Goal: Task Accomplishment & Management: Manage account settings

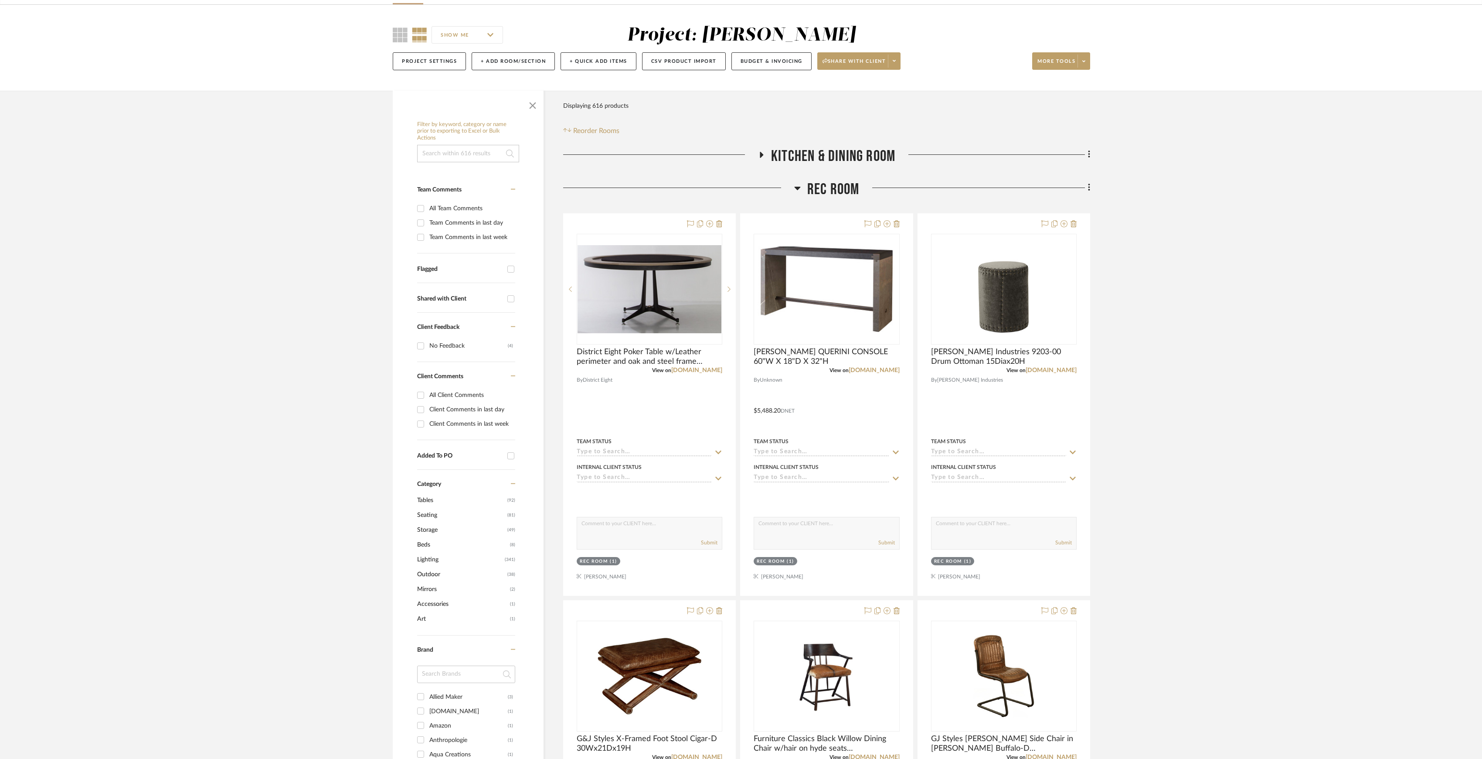
click at [827, 192] on span "Rec Room" at bounding box center [833, 189] width 52 height 19
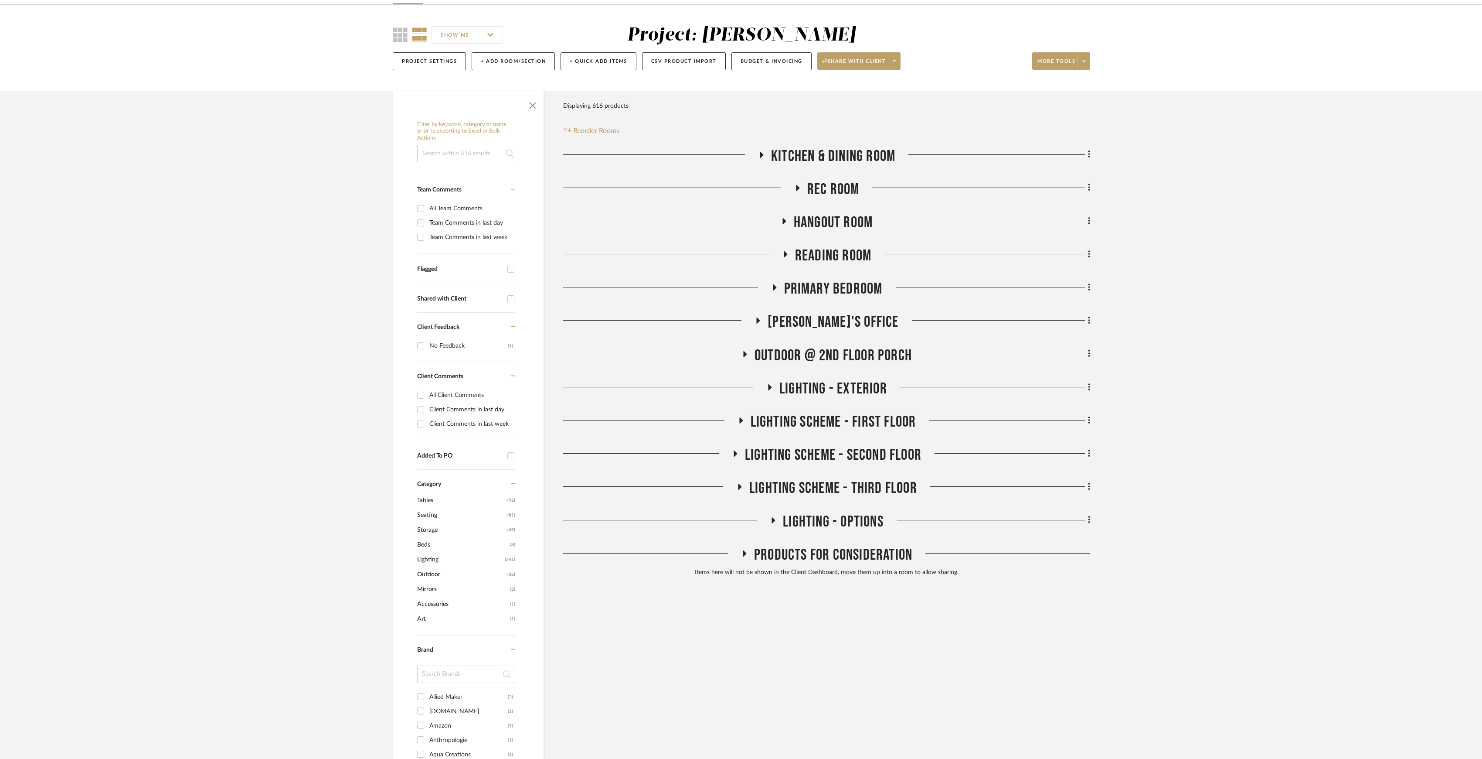
click at [824, 255] on span "Reading Room" at bounding box center [833, 255] width 76 height 19
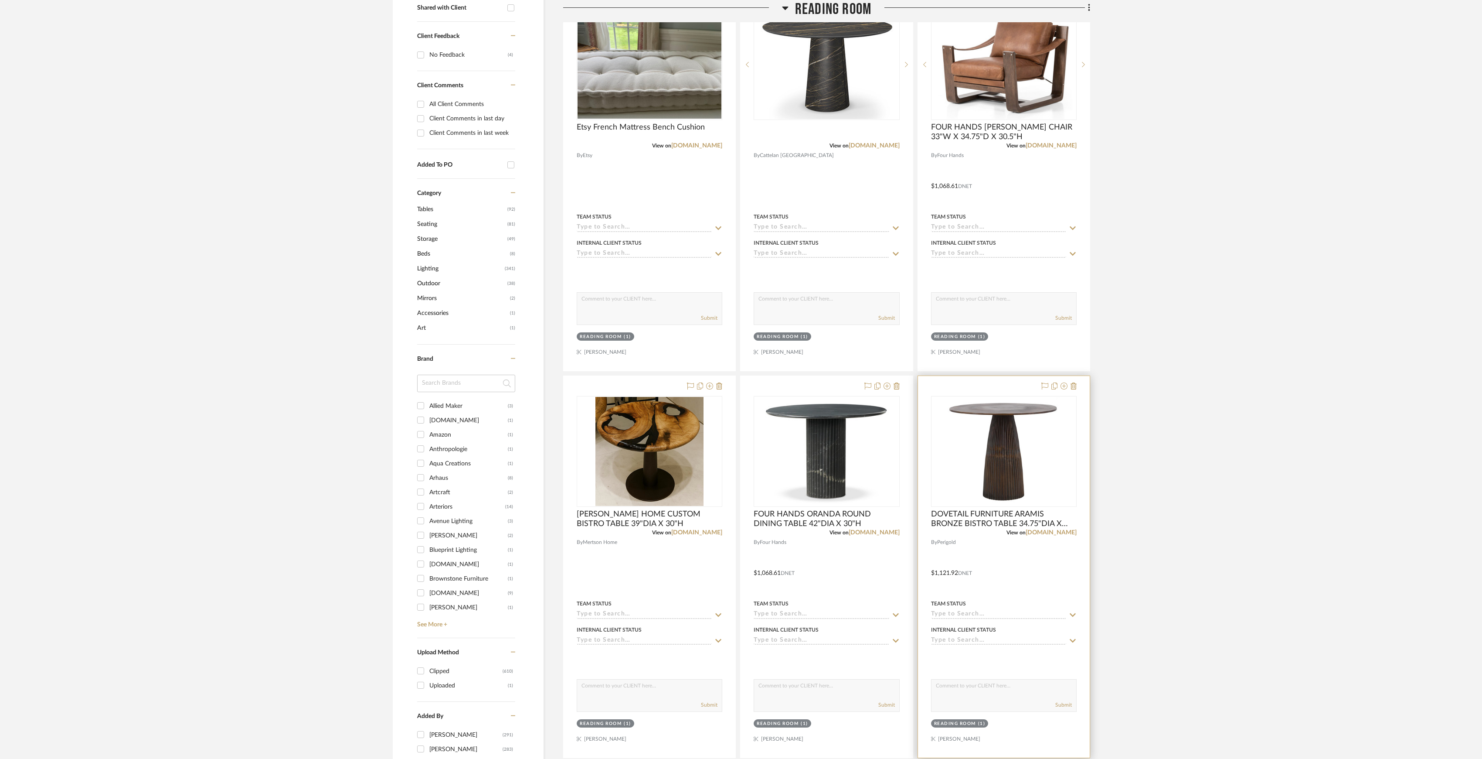
scroll to position [755, 0]
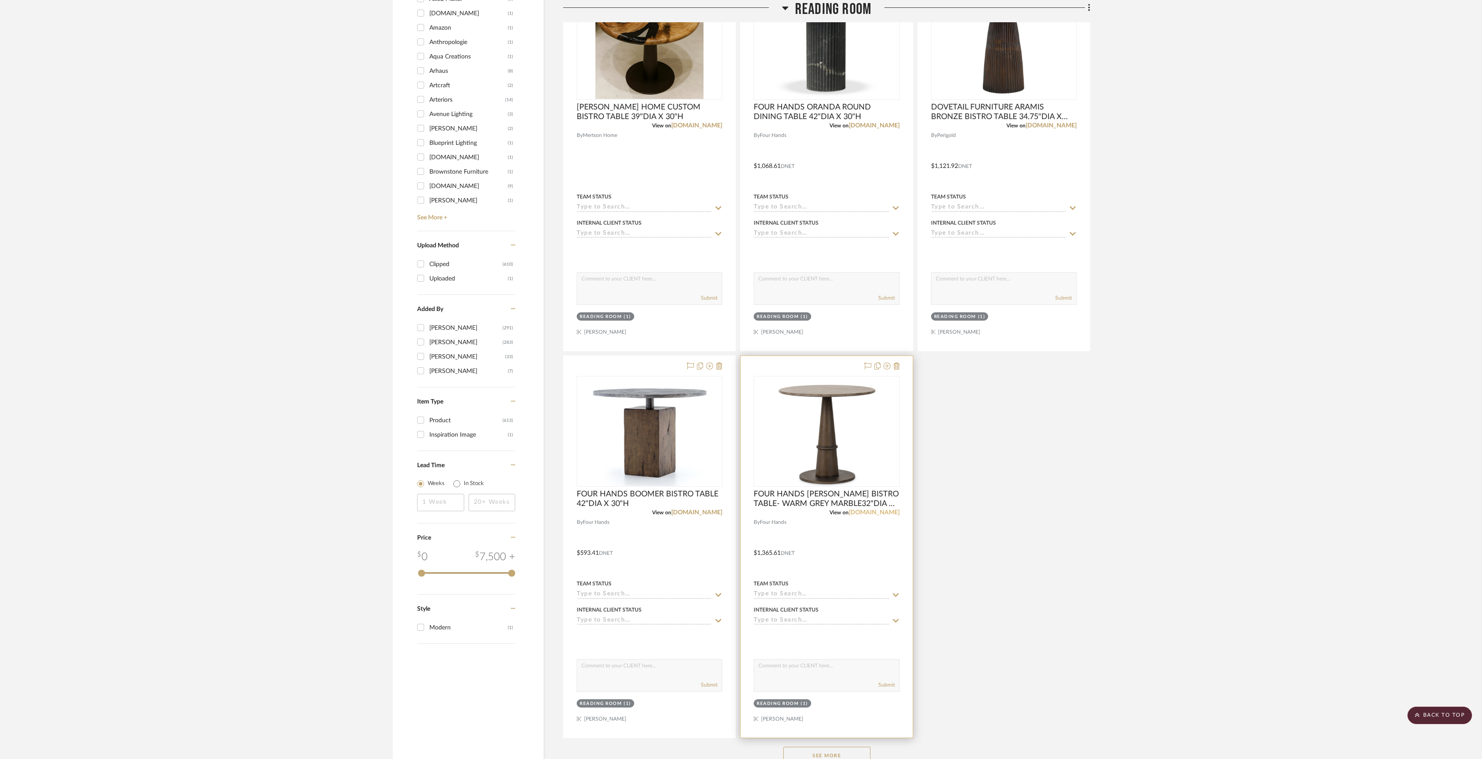
click at [876, 514] on link "[DOMAIN_NAME]" at bounding box center [874, 512] width 51 height 6
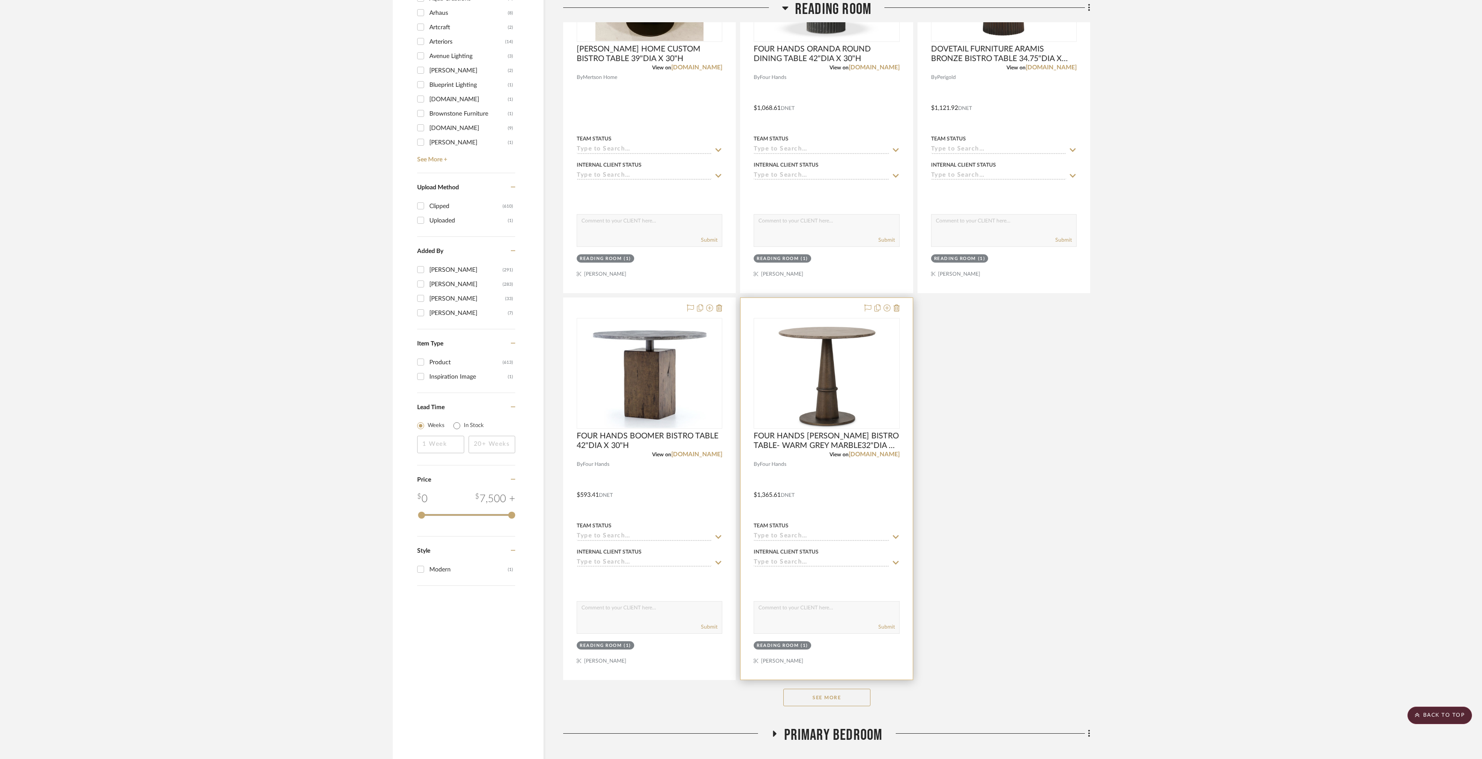
scroll to position [1046, 0]
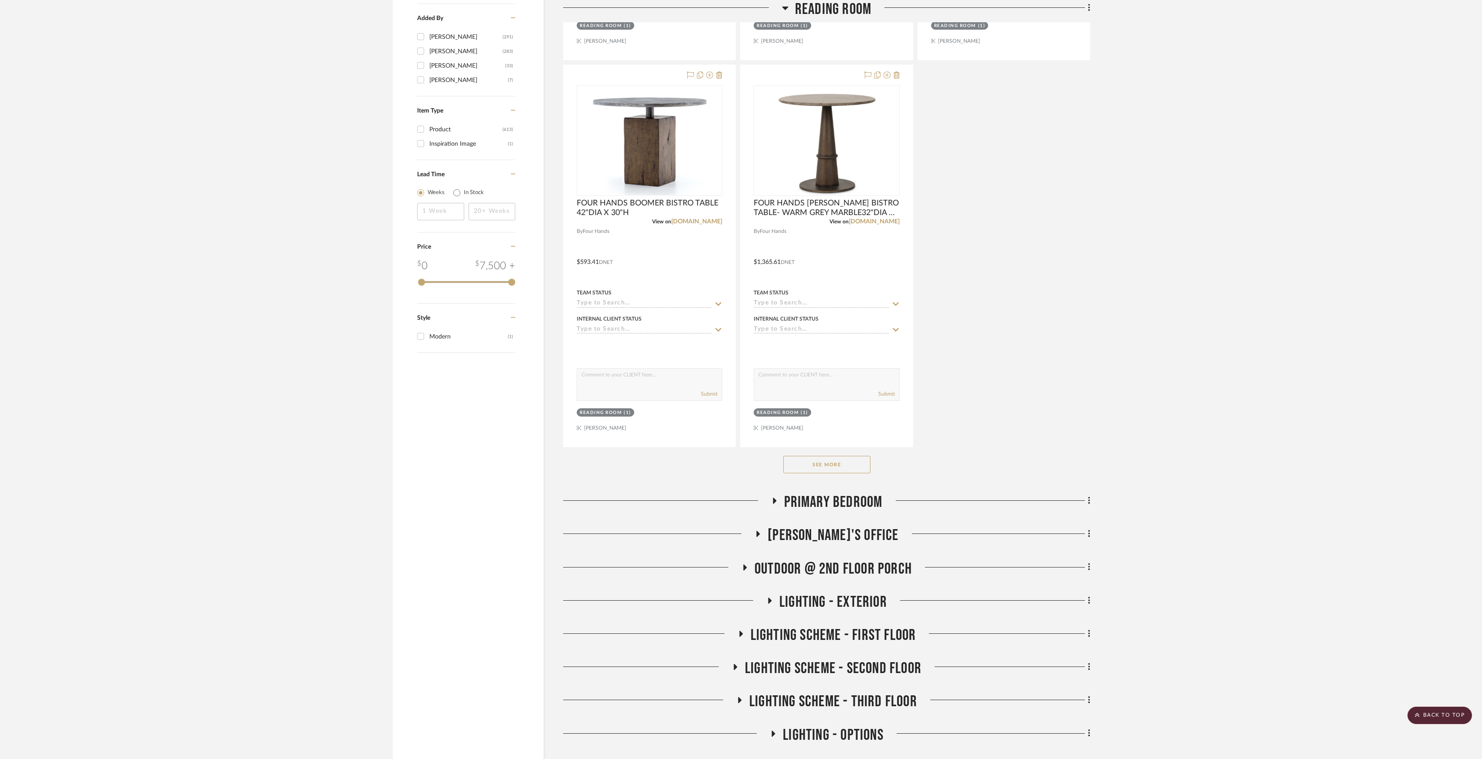
click at [846, 470] on button "See More" at bounding box center [826, 464] width 87 height 17
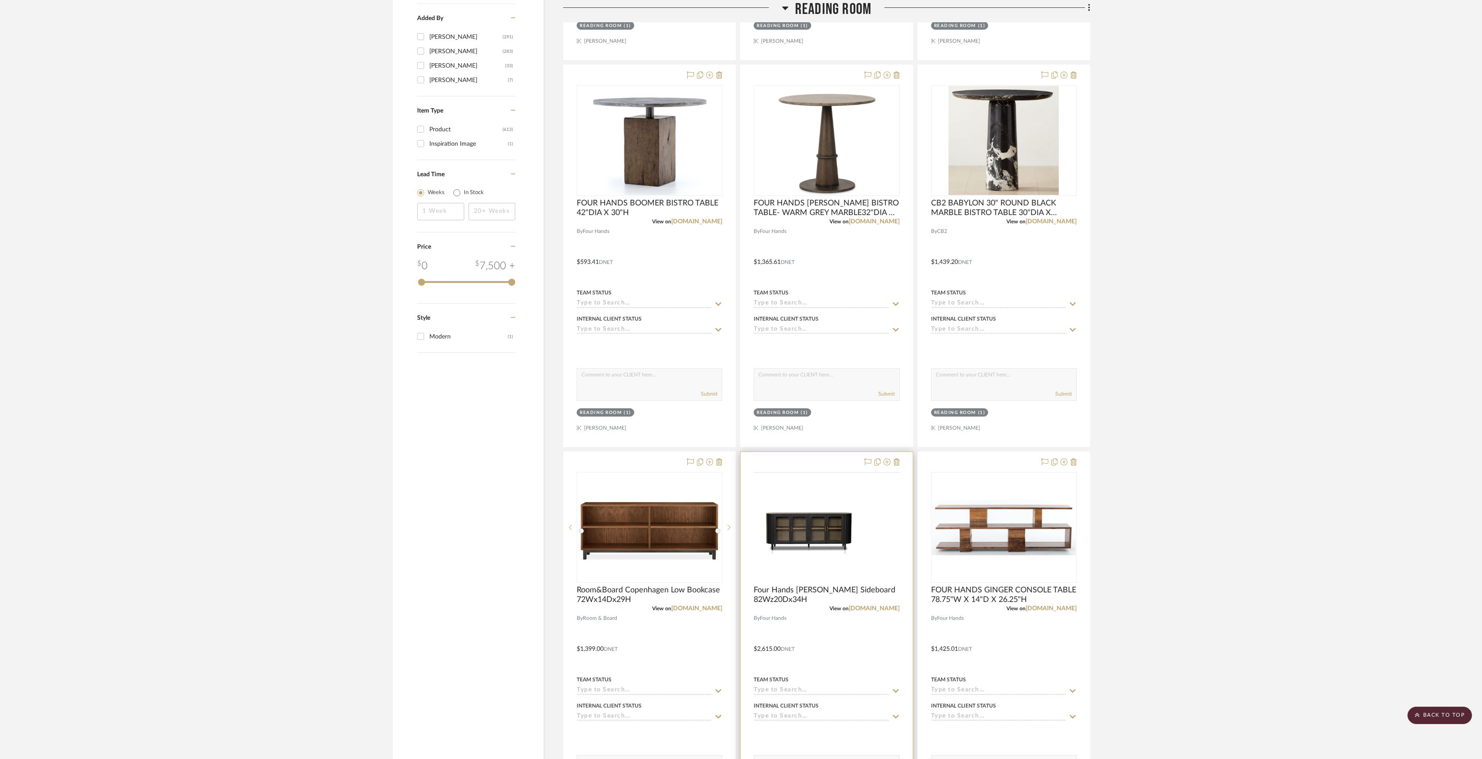
scroll to position [1453, 0]
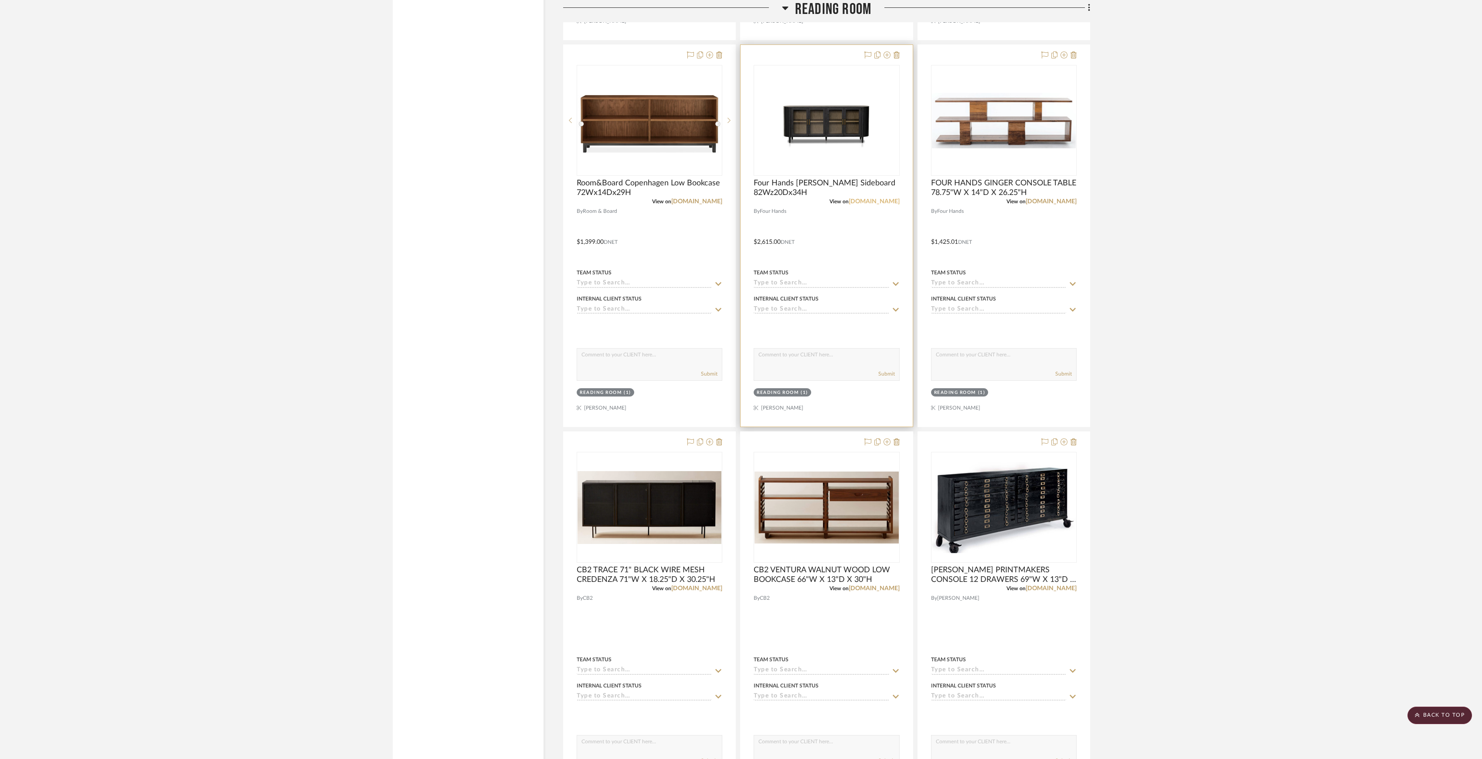
click at [874, 204] on link "[DOMAIN_NAME]" at bounding box center [874, 201] width 51 height 6
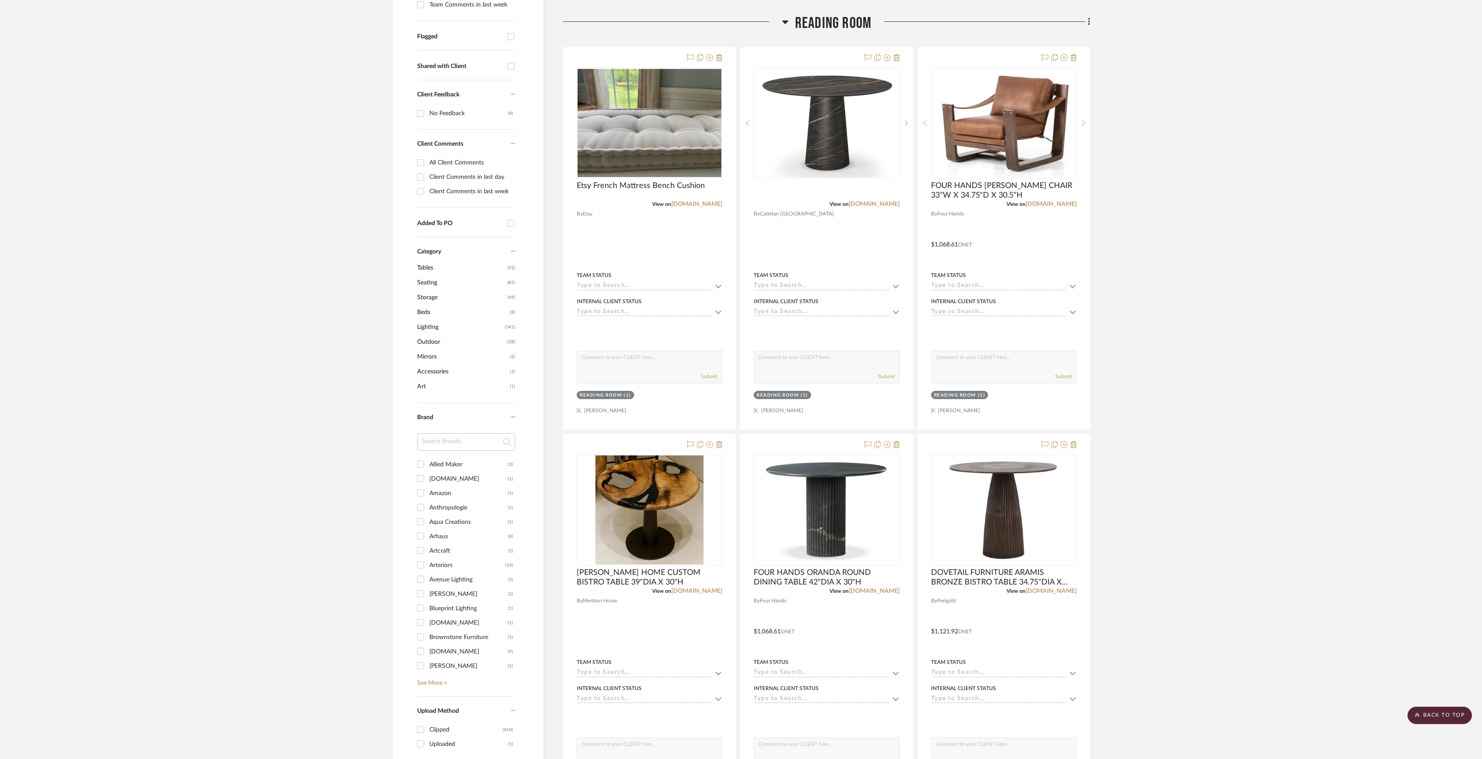
scroll to position [0, 0]
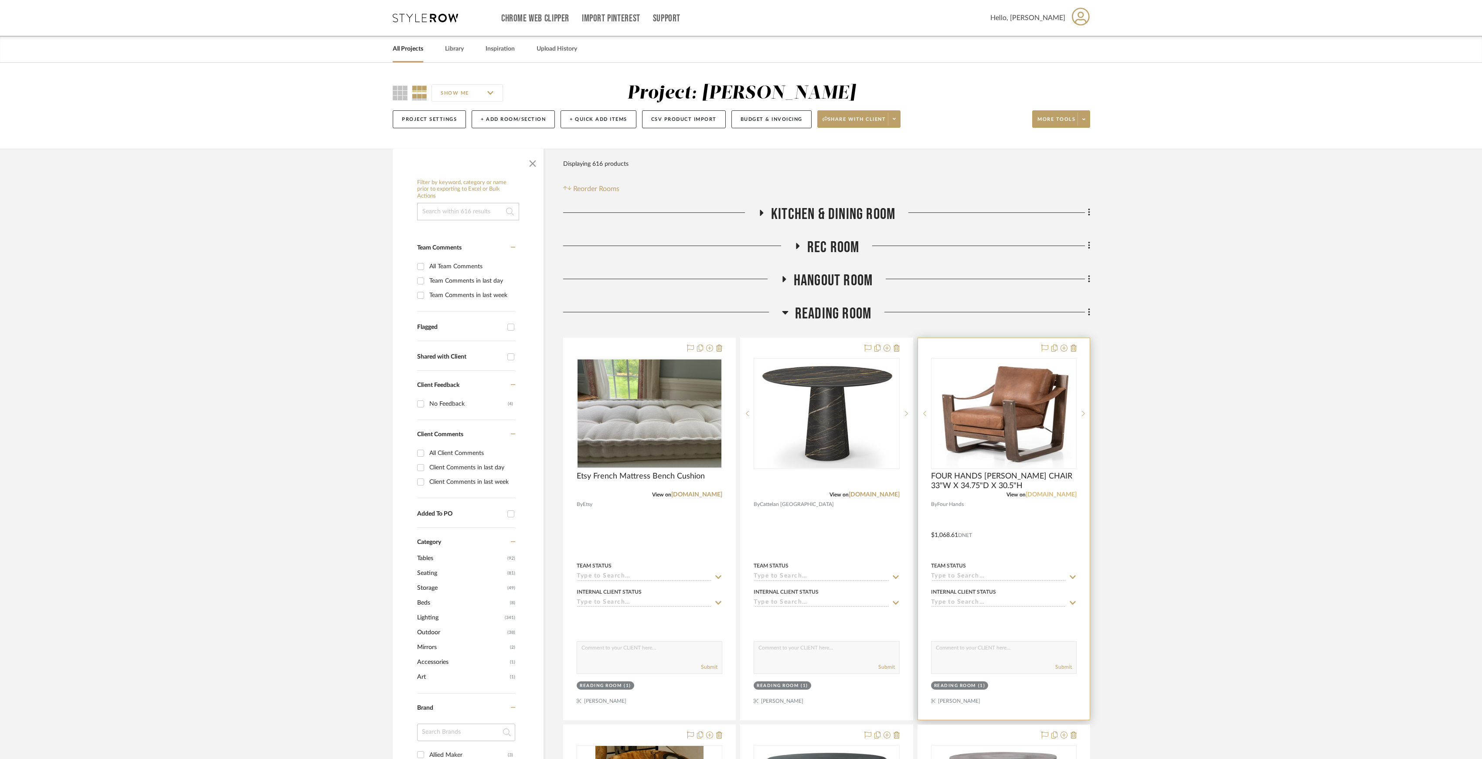
click at [1062, 496] on link "[DOMAIN_NAME]" at bounding box center [1051, 494] width 51 height 6
click at [844, 320] on span "Reading Room" at bounding box center [833, 313] width 76 height 19
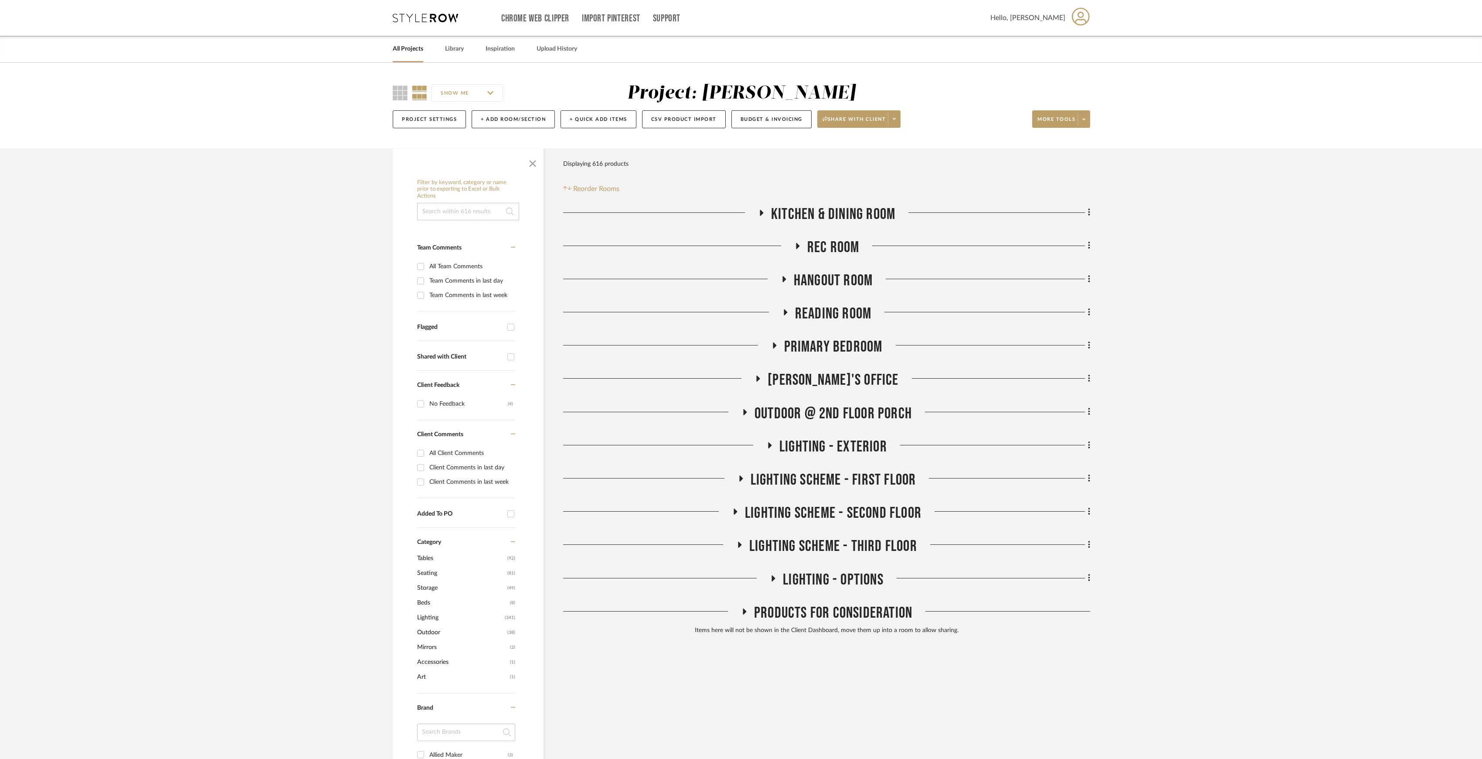
click at [846, 351] on span "Primary Bedroom" at bounding box center [833, 346] width 99 height 19
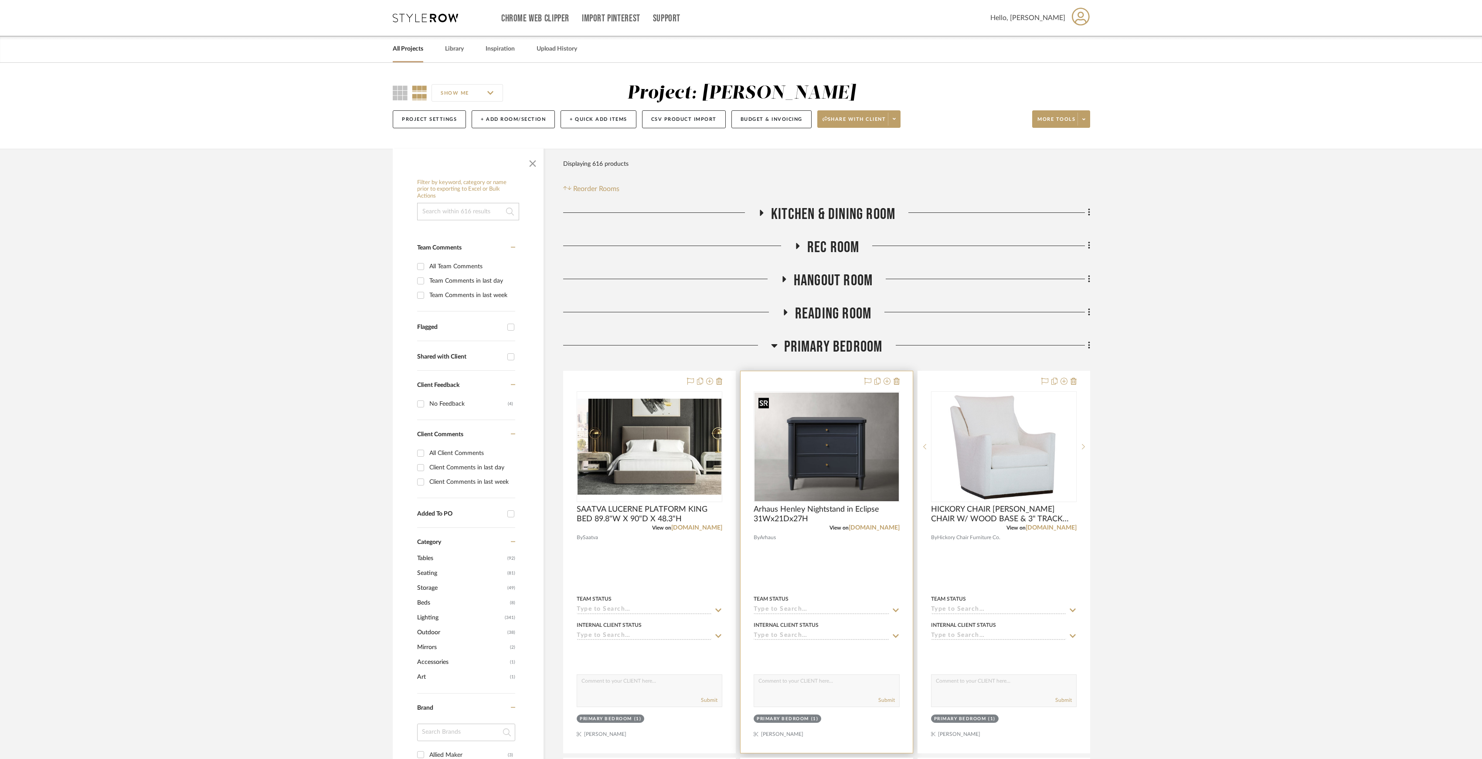
scroll to position [174, 0]
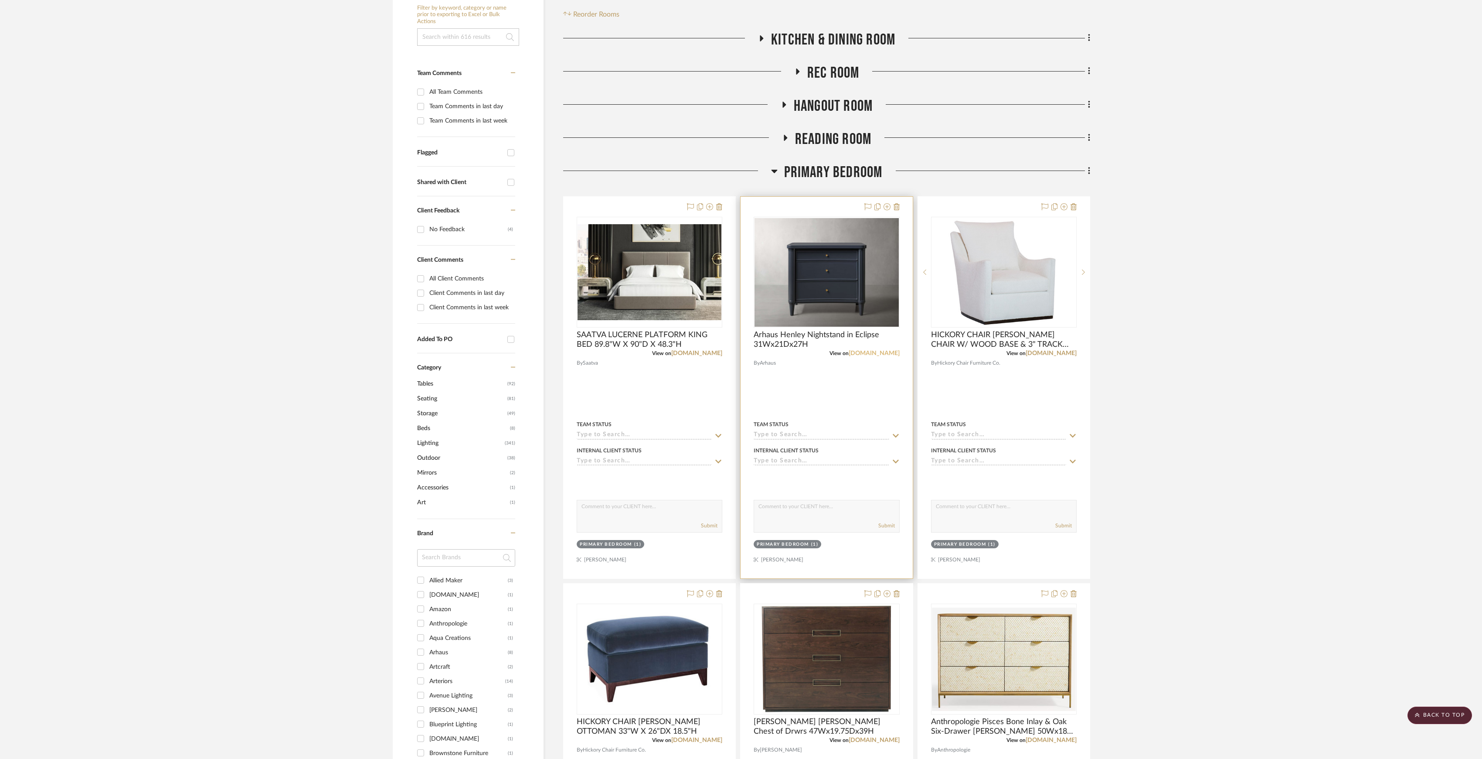
click at [881, 353] on link "[DOMAIN_NAME]" at bounding box center [874, 353] width 51 height 6
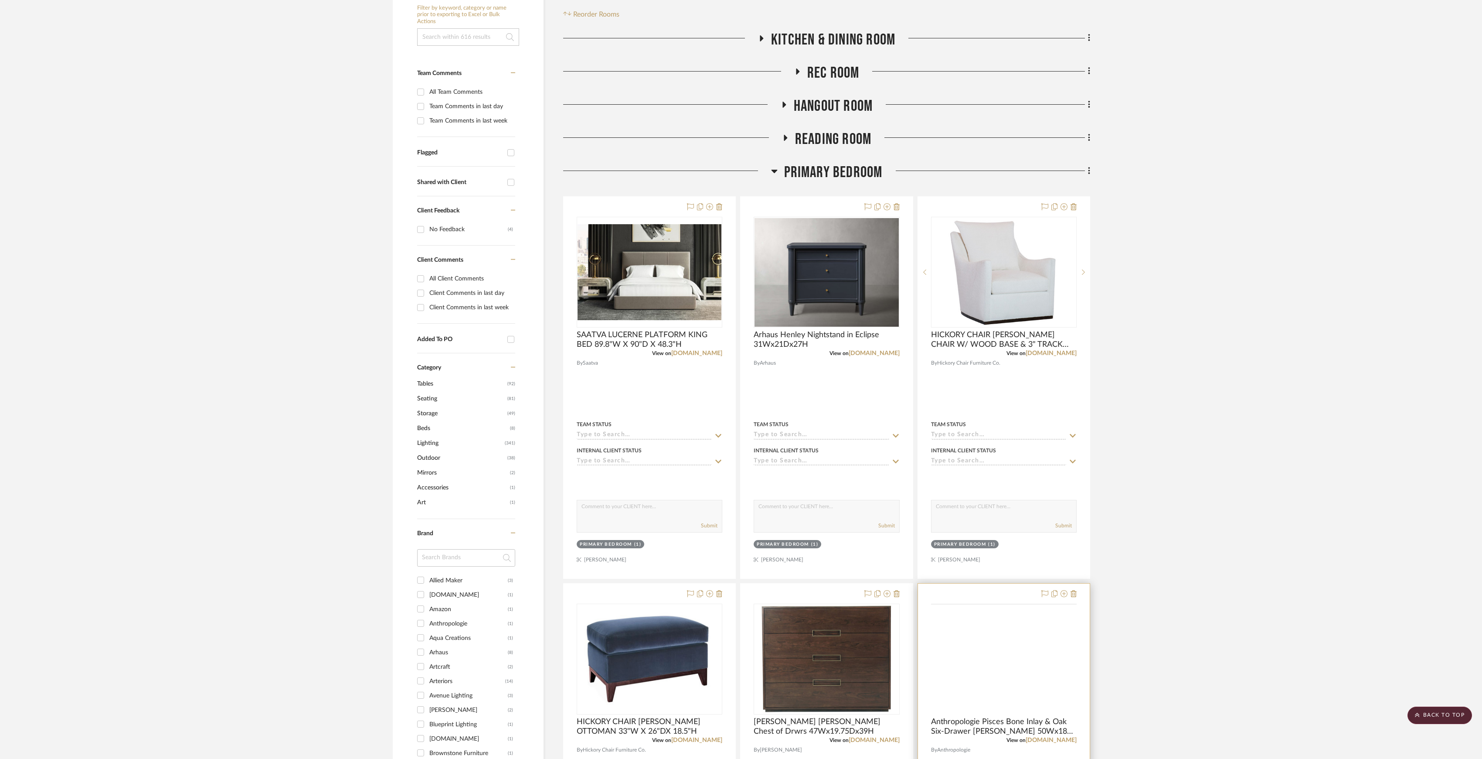
scroll to position [290, 0]
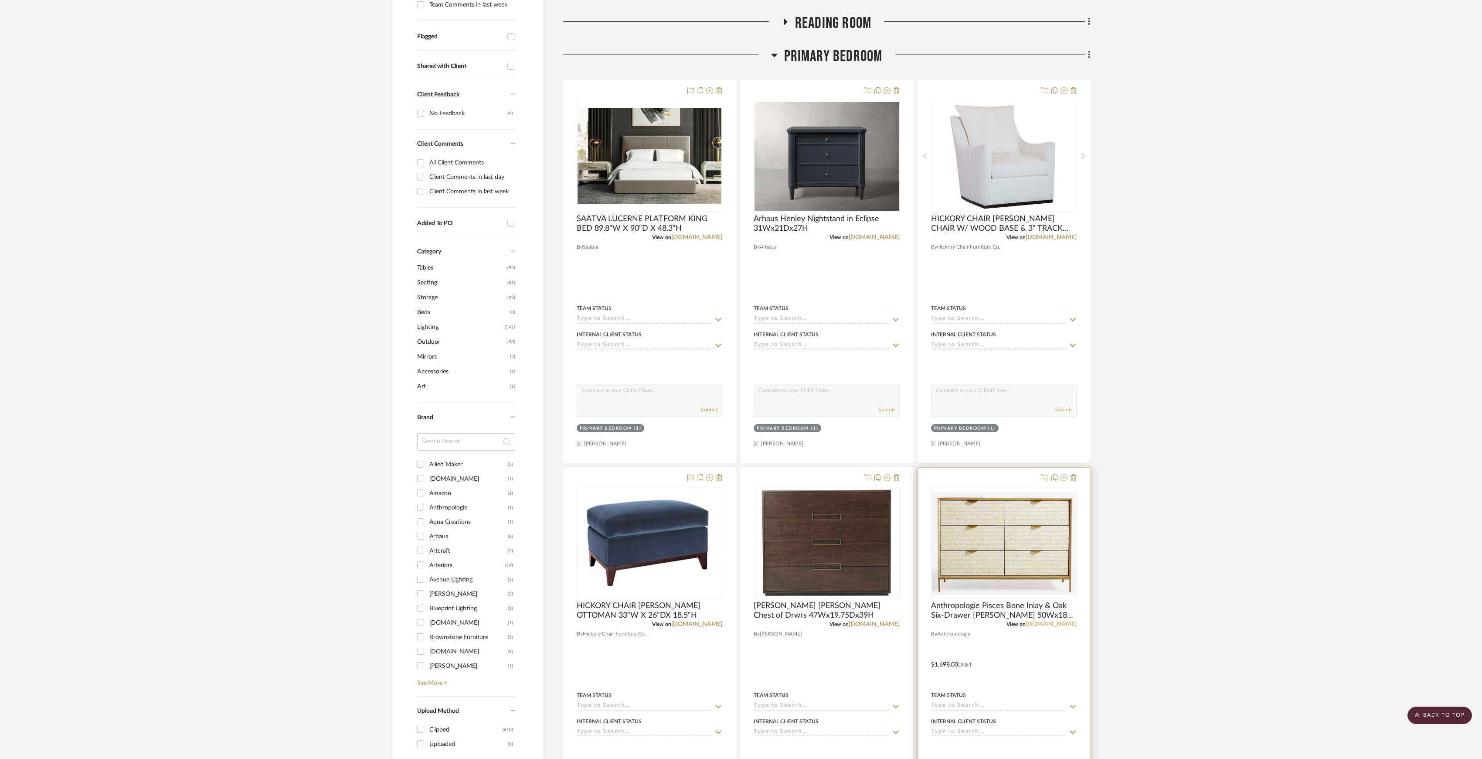
click at [1052, 625] on link "[DOMAIN_NAME]" at bounding box center [1051, 624] width 51 height 6
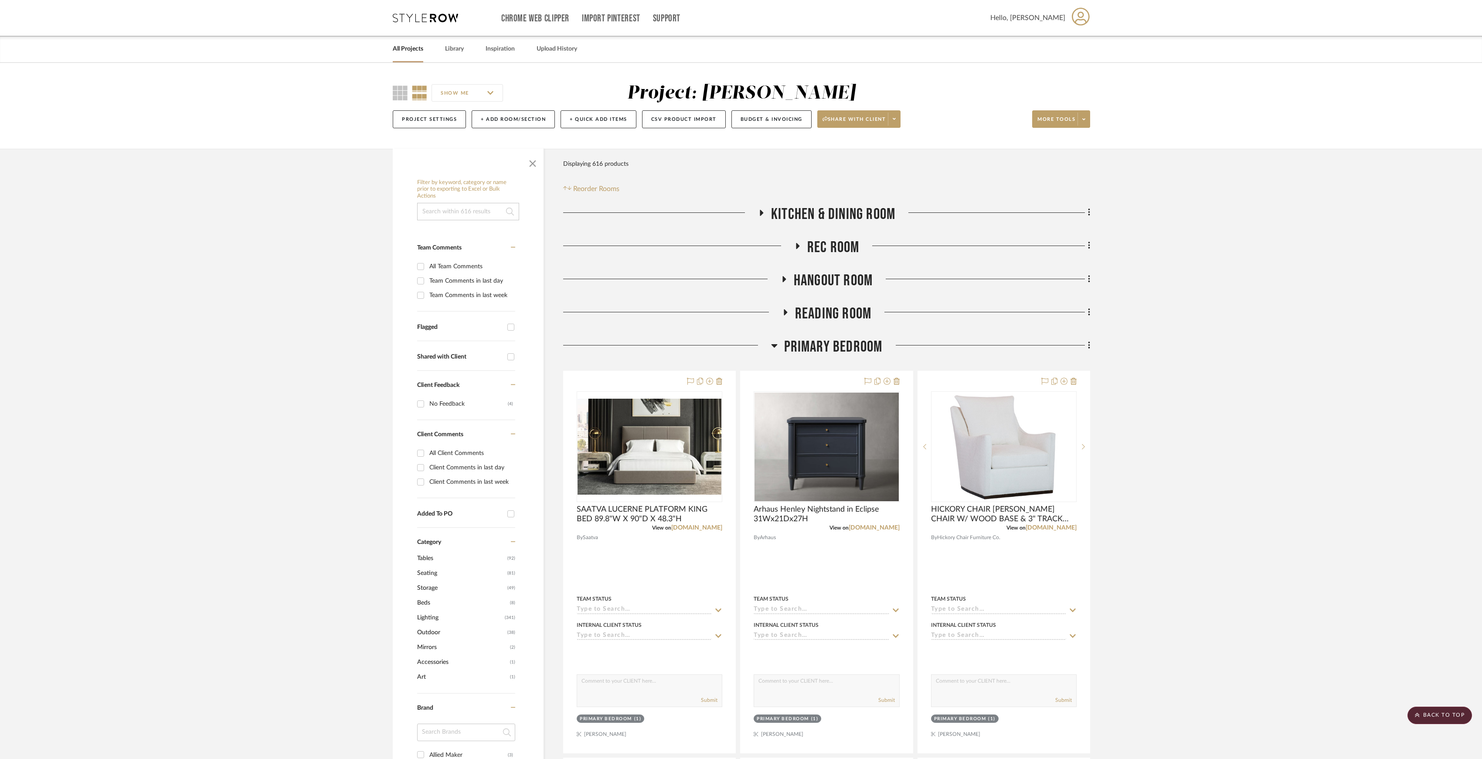
click at [412, 44] on link "All Projects" at bounding box center [408, 49] width 31 height 12
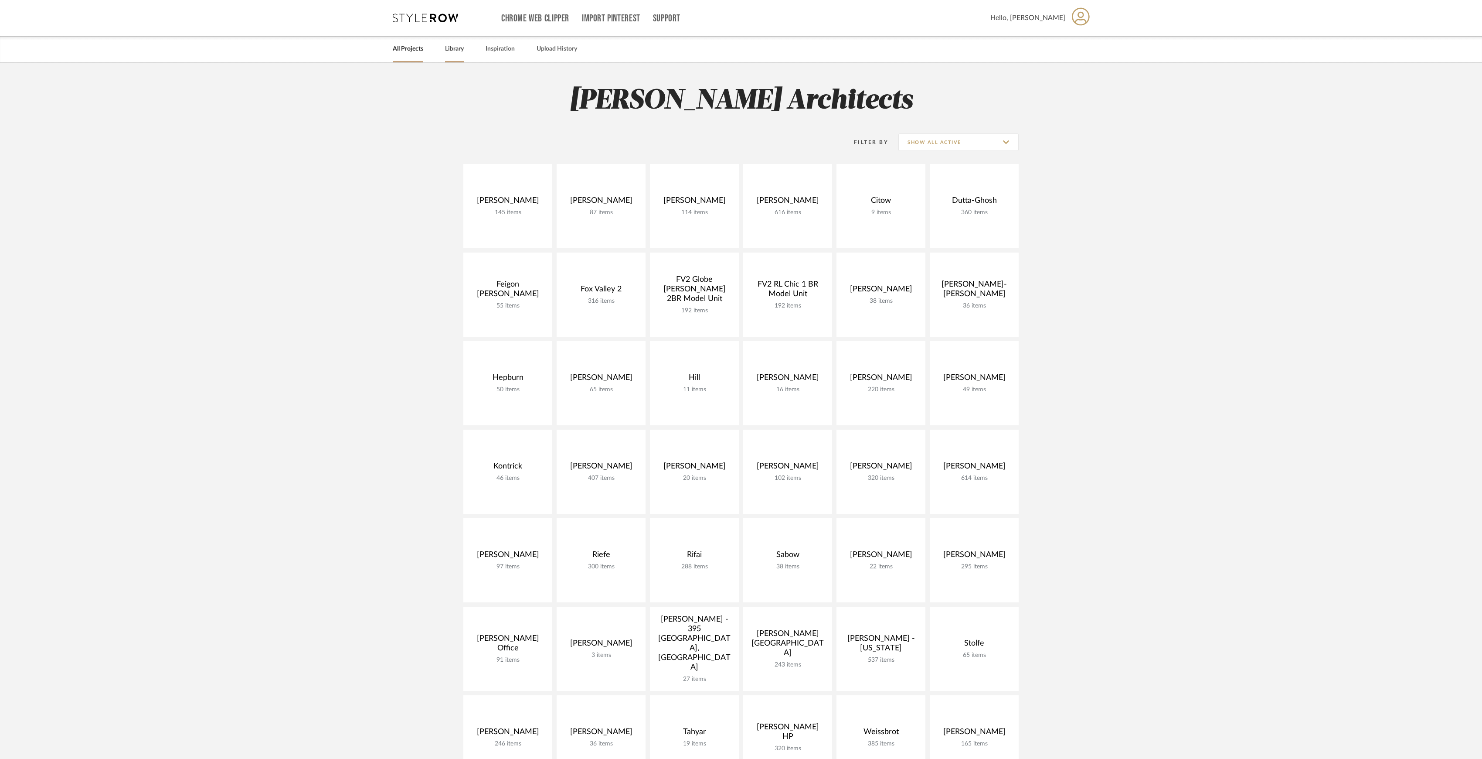
click at [450, 47] on link "Library" at bounding box center [454, 49] width 19 height 12
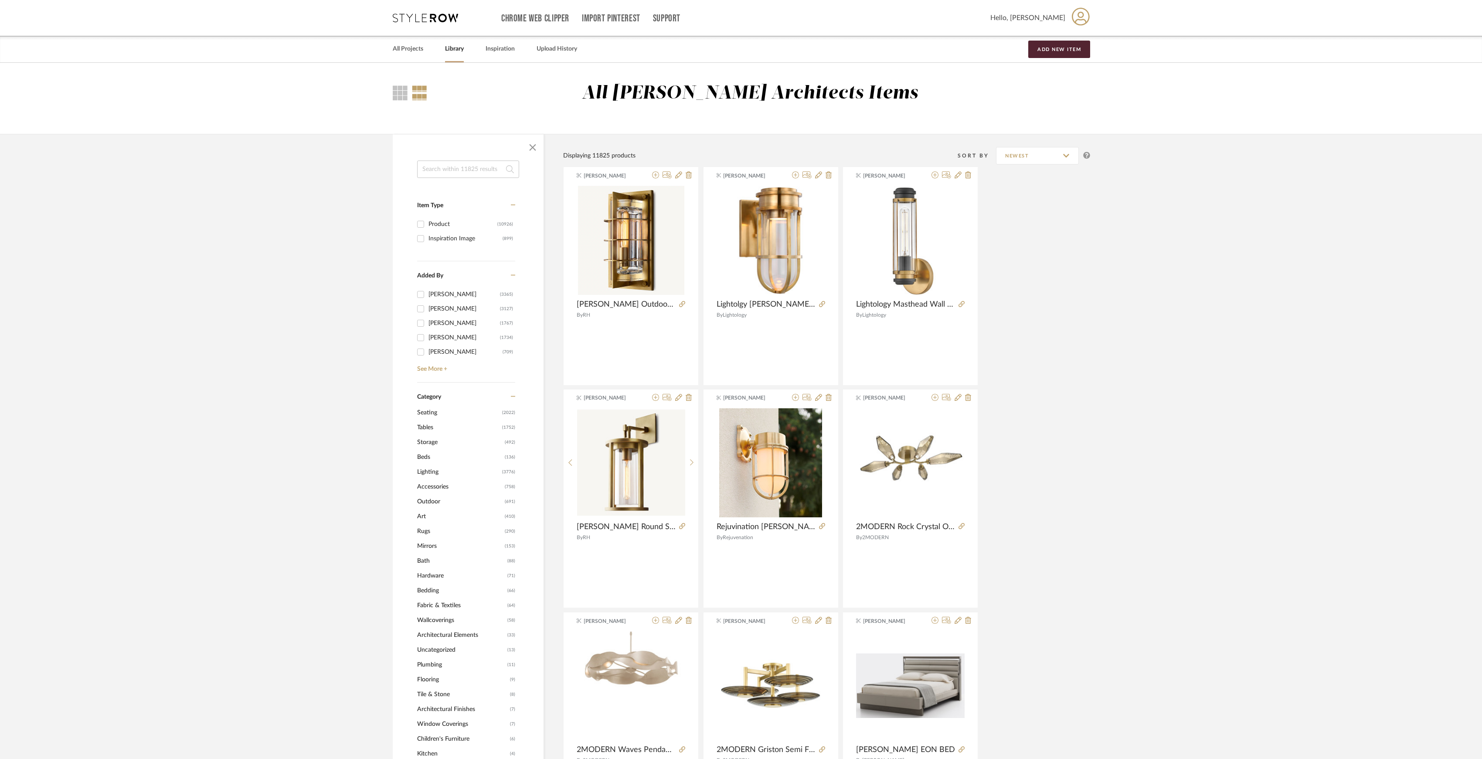
click at [422, 429] on span "Tables" at bounding box center [458, 427] width 83 height 15
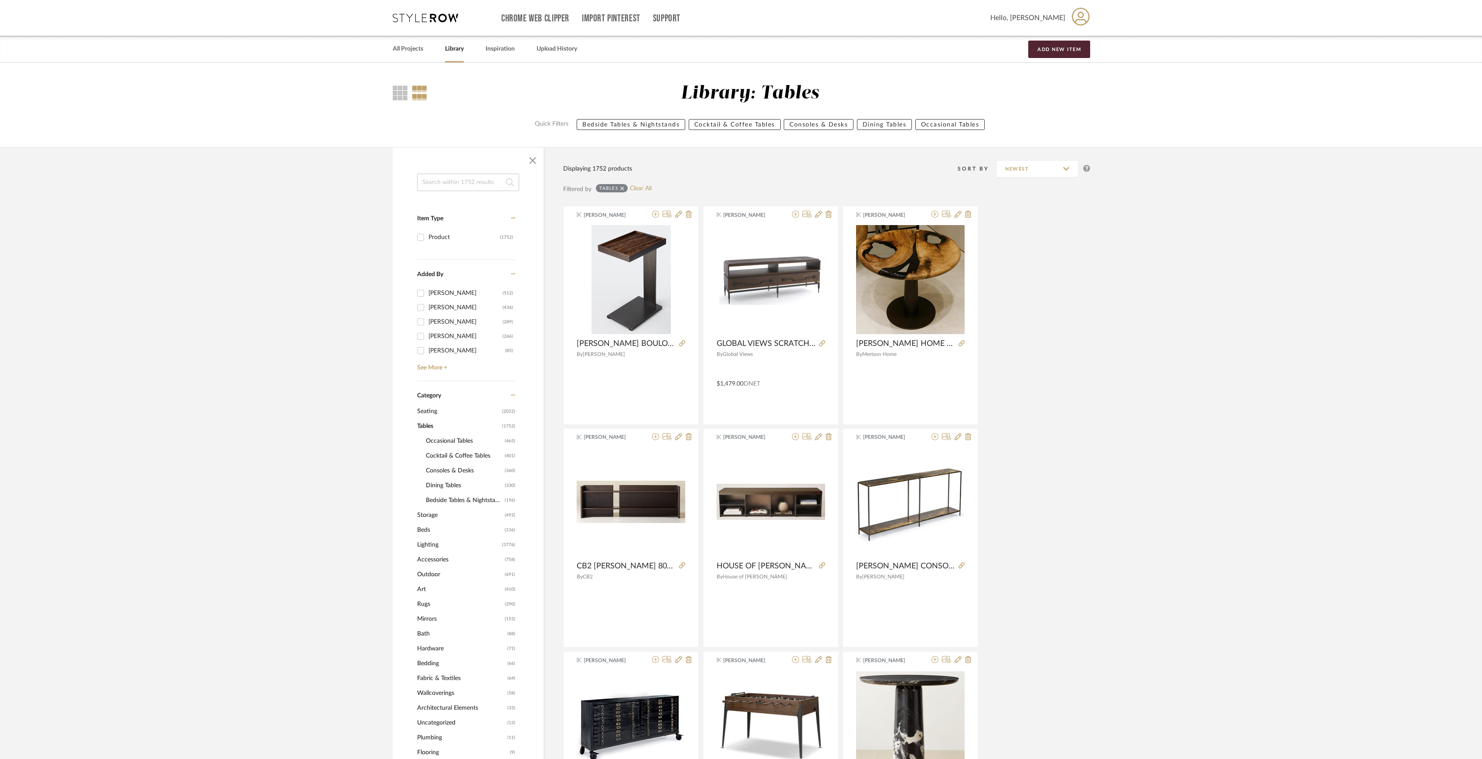
scroll to position [232, 0]
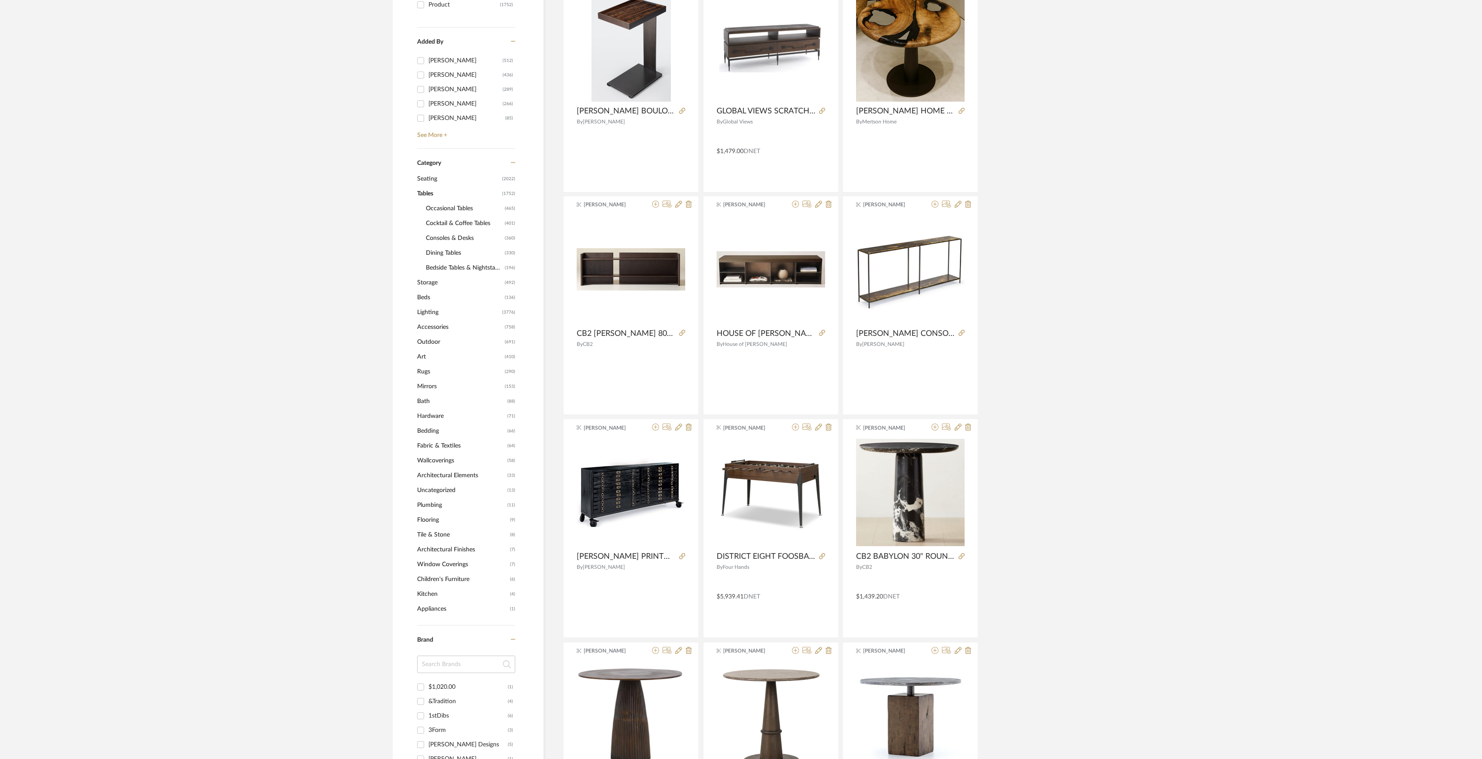
click at [426, 339] on span "Outdoor" at bounding box center [459, 341] width 85 height 15
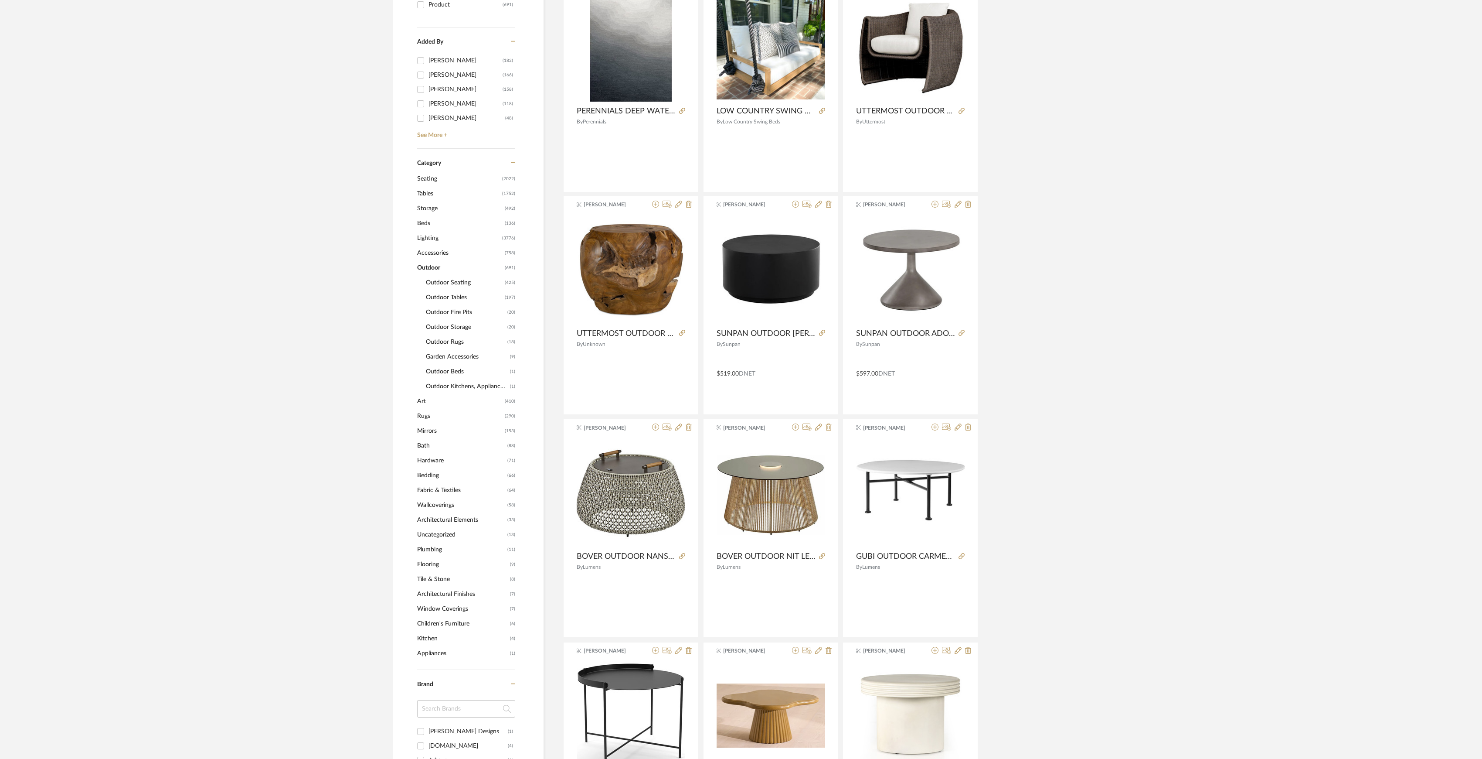
click at [453, 297] on span "Outdoor Tables" at bounding box center [464, 297] width 77 height 15
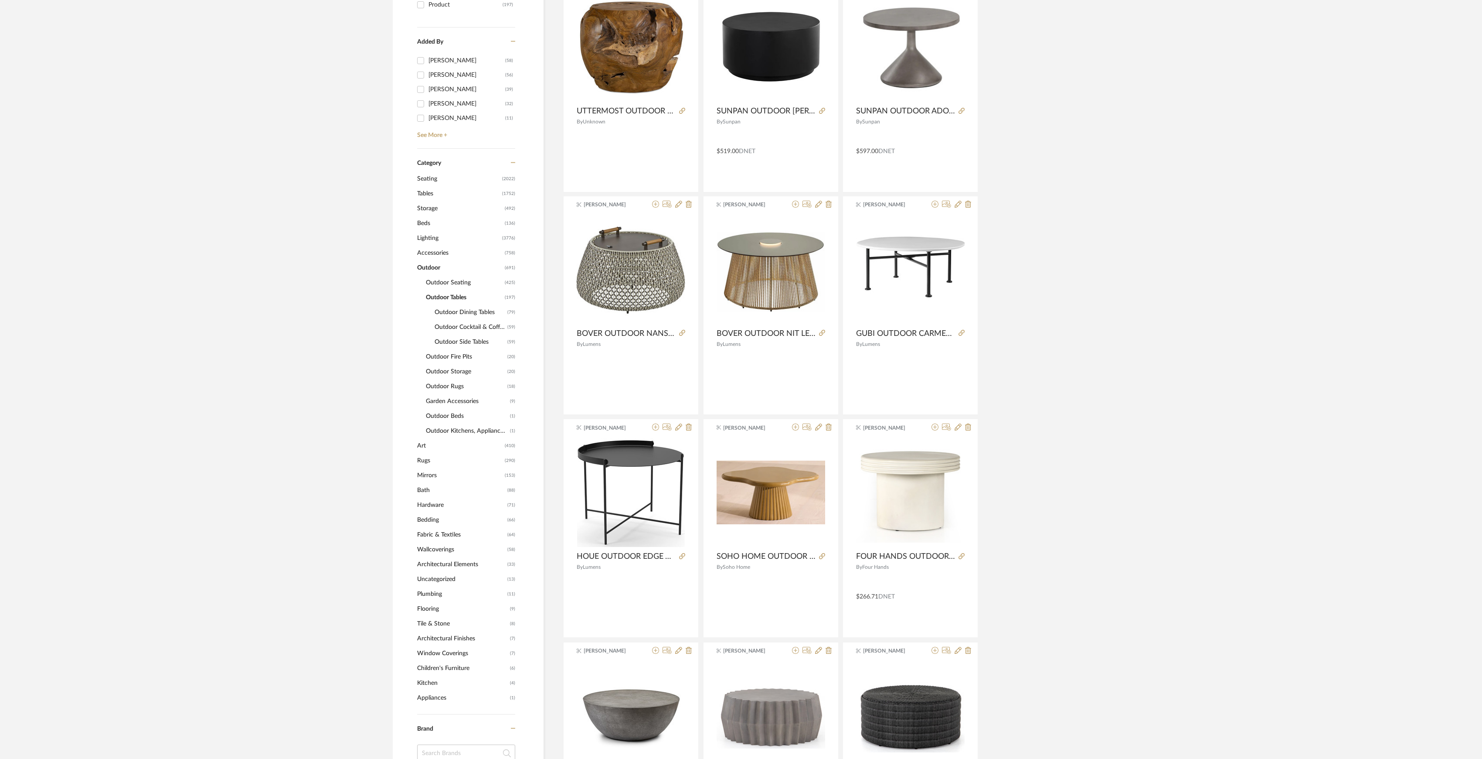
click at [477, 323] on span "Outdoor Cocktail & Coffee Tables" at bounding box center [470, 327] width 71 height 15
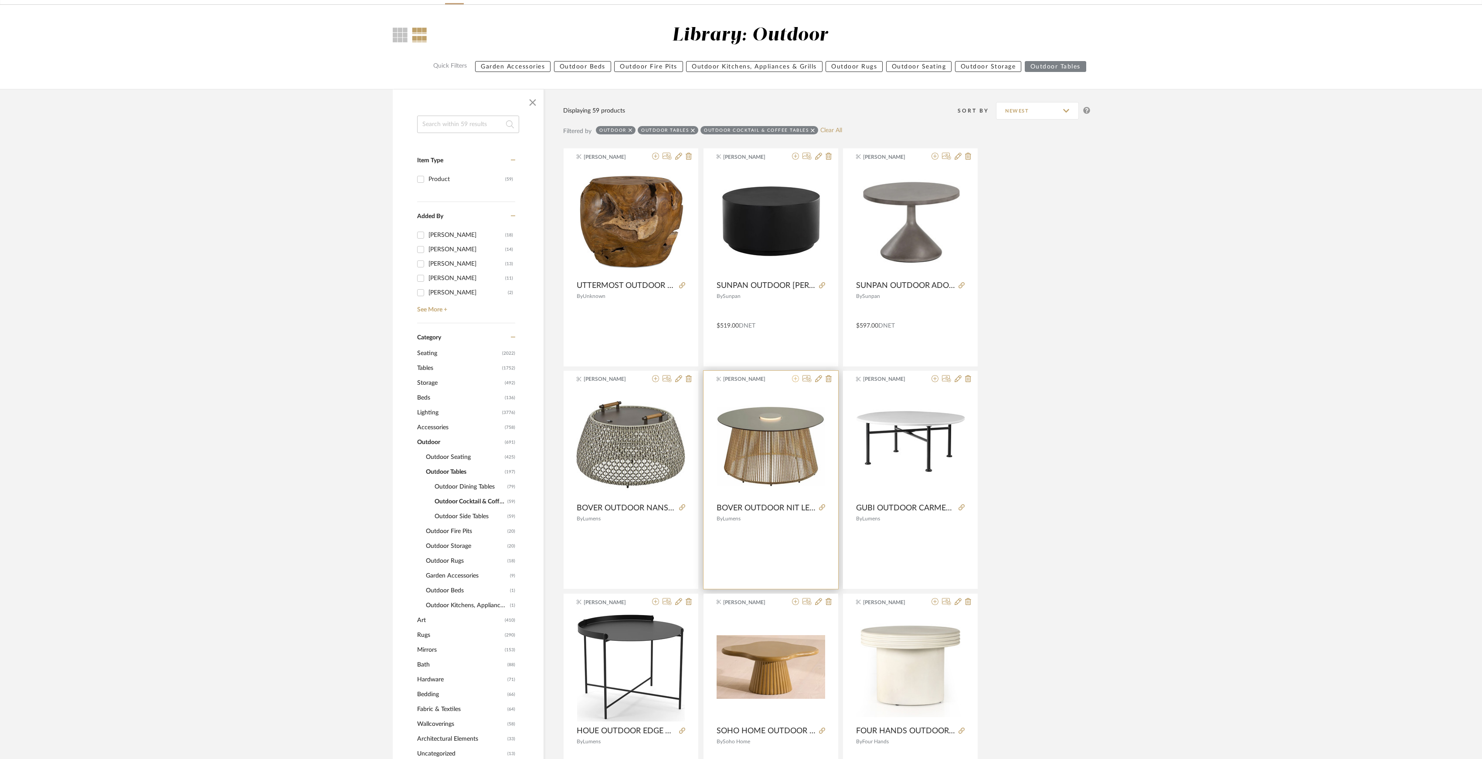
click at [796, 379] on icon at bounding box center [795, 378] width 7 height 7
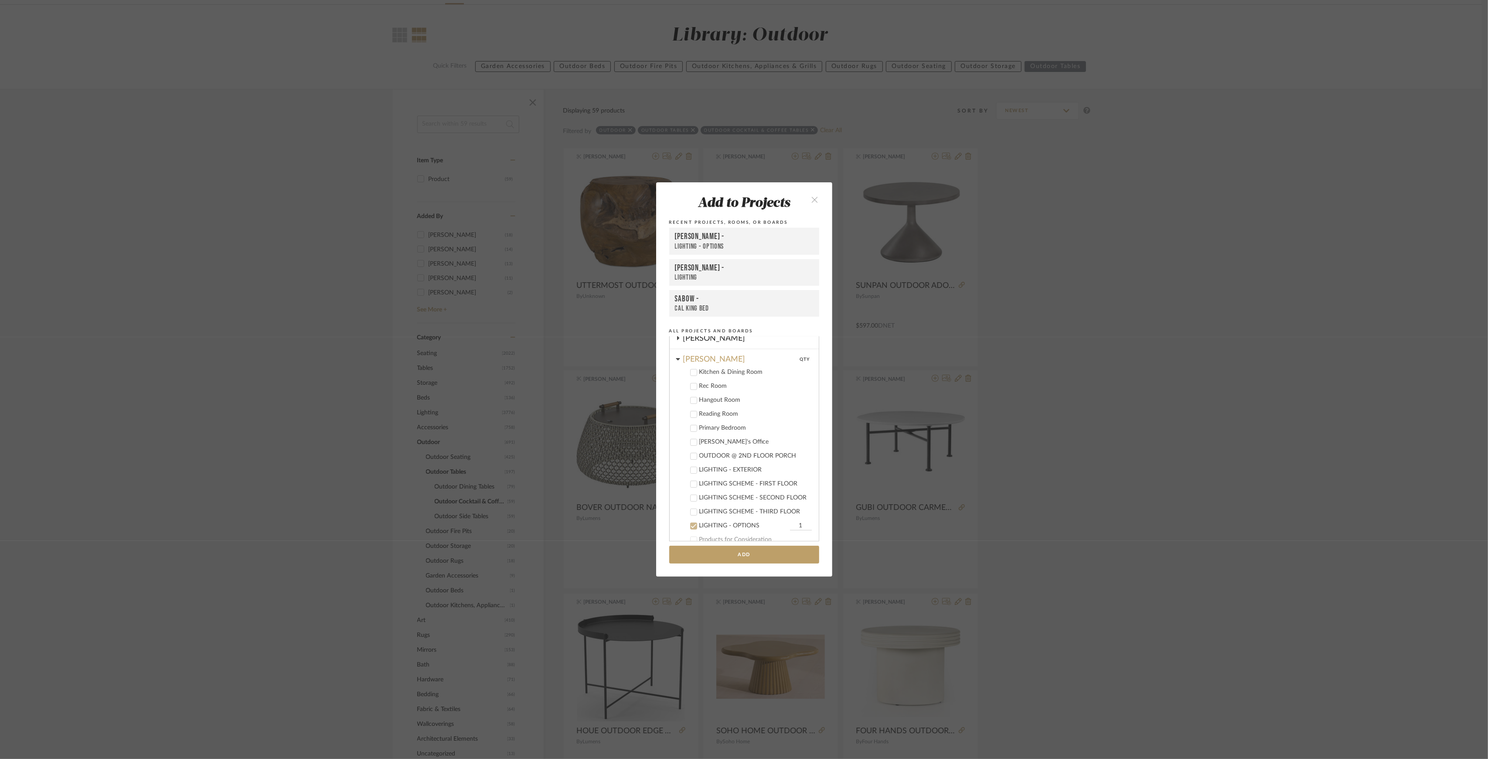
scroll to position [547, 0]
click at [715, 464] on div "LIGHTING - OPTIONS" at bounding box center [743, 467] width 88 height 7
click at [742, 394] on div "OUTDOOR @ 2ND FLOOR PORCH" at bounding box center [755, 397] width 112 height 7
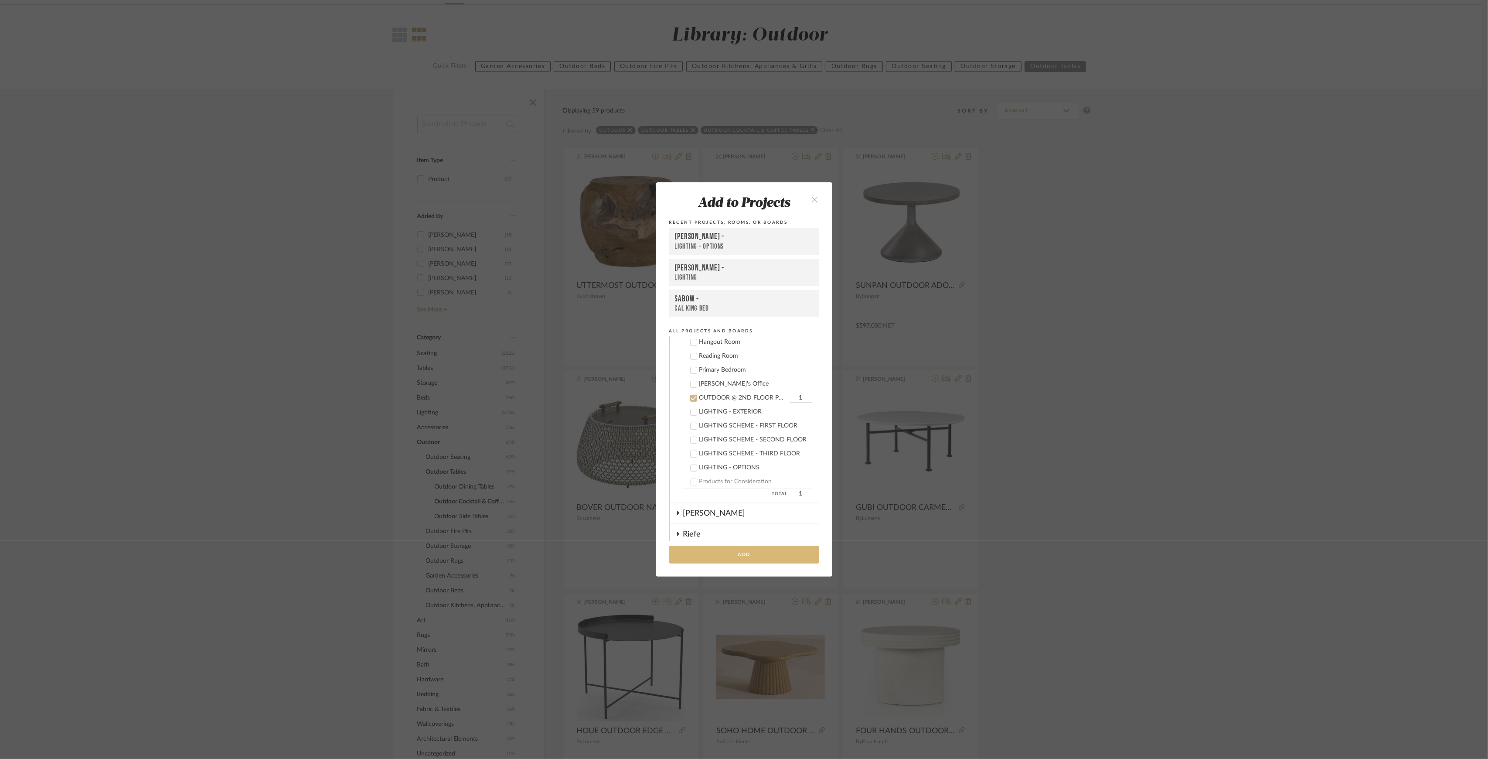
click at [767, 550] on button "Add" at bounding box center [744, 554] width 150 height 18
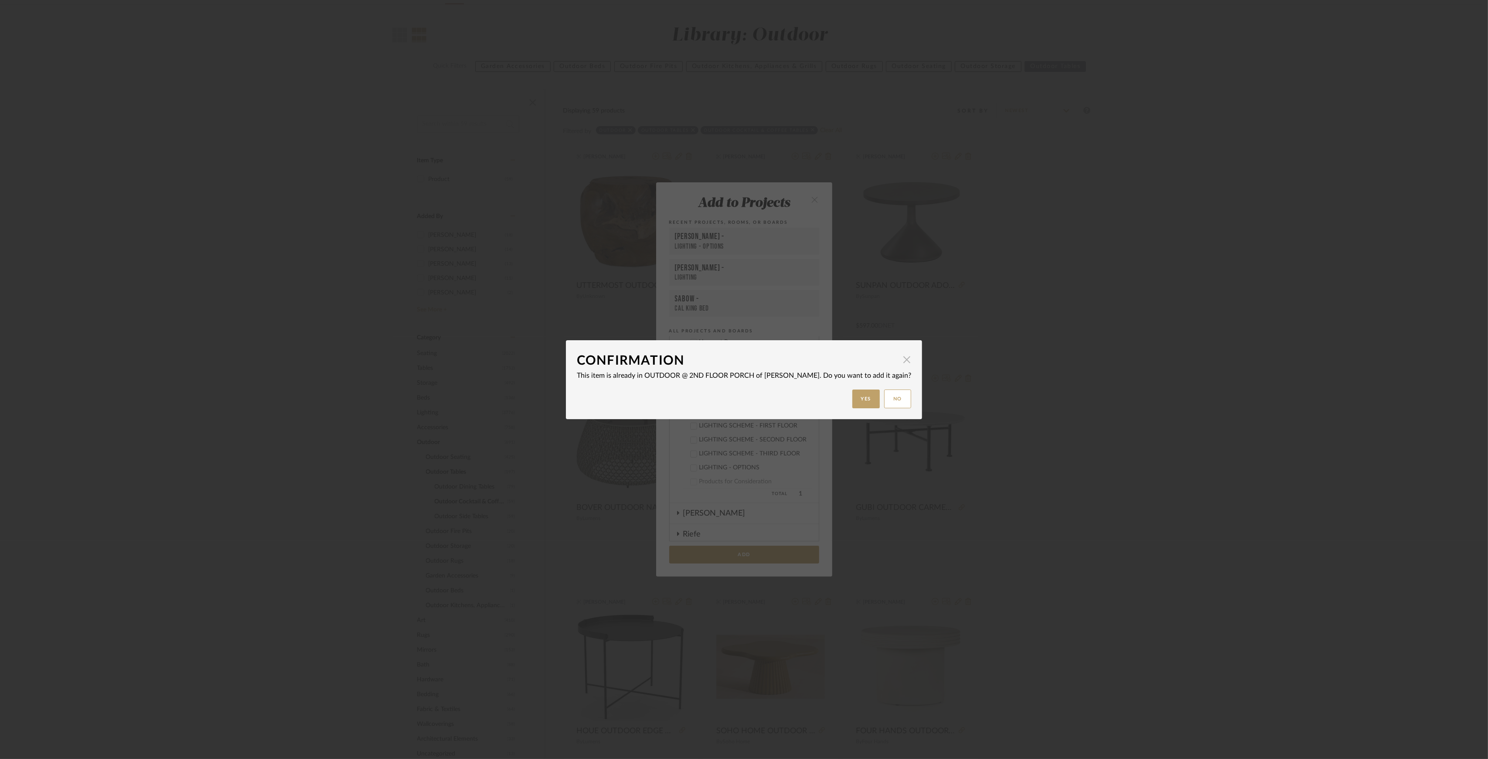
click at [898, 354] on span "button" at bounding box center [906, 359] width 17 height 17
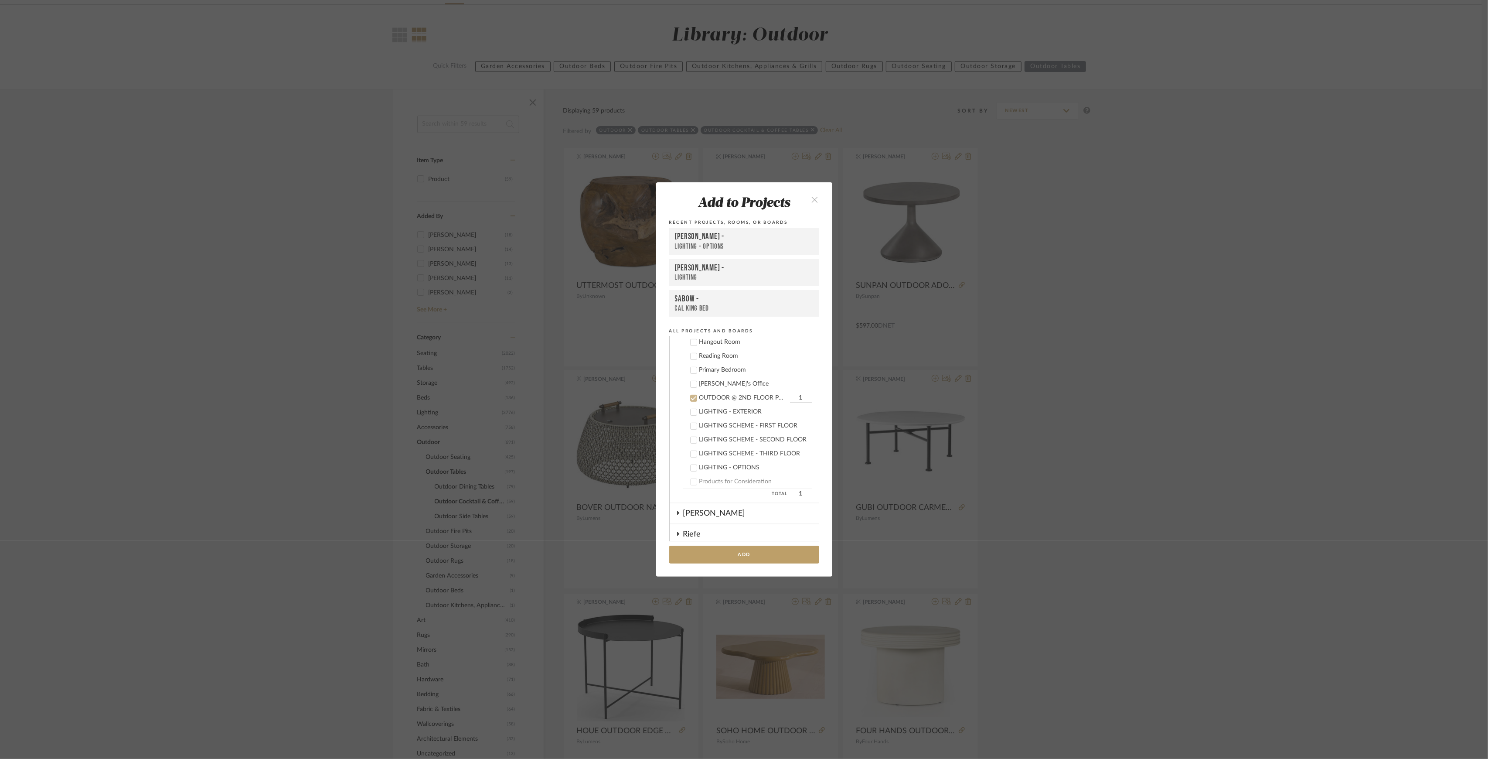
click at [1056, 349] on div "Add to Projects Recent Projects, Rooms, or Boards [PERSON_NAME] - LIGHTING - OP…" at bounding box center [744, 379] width 1488 height 759
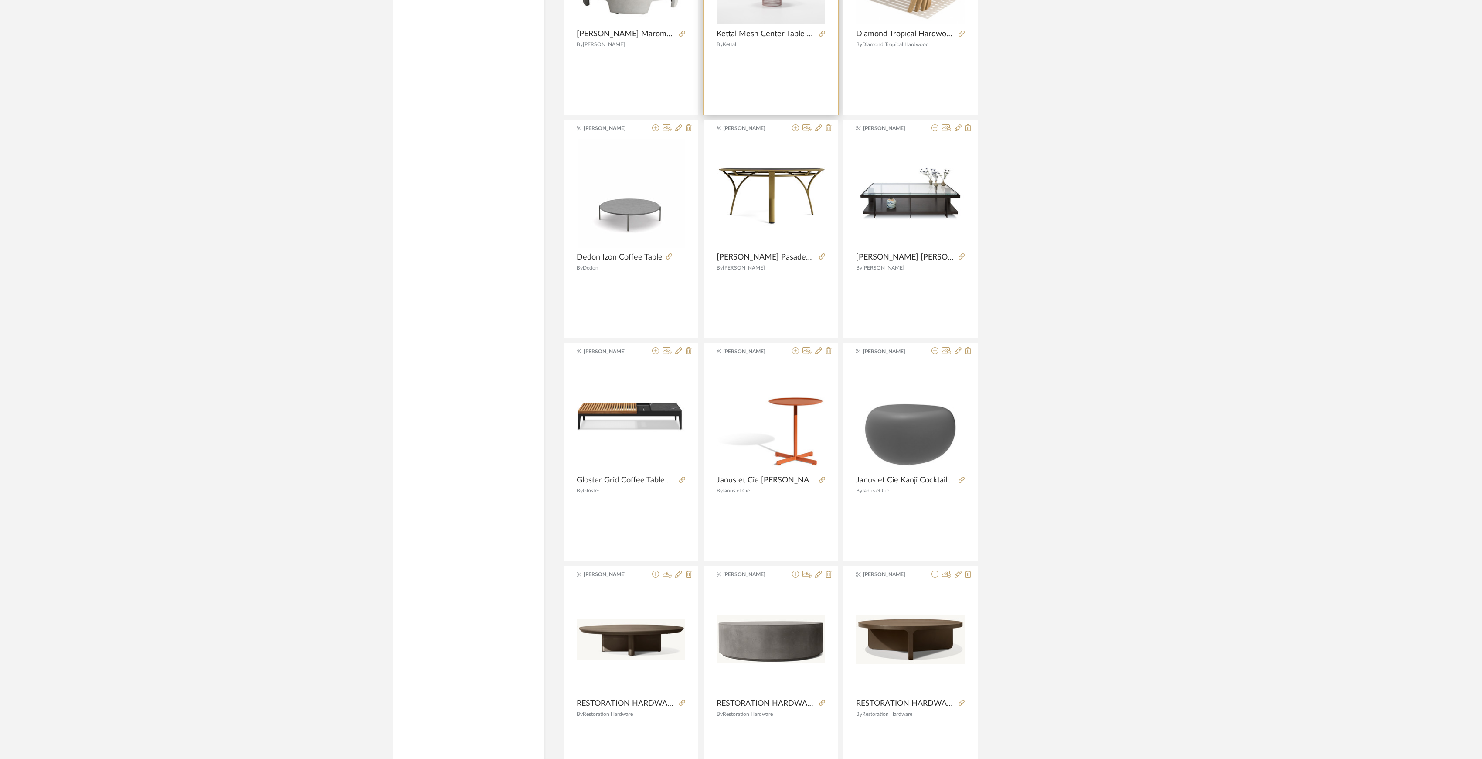
scroll to position [2214, 0]
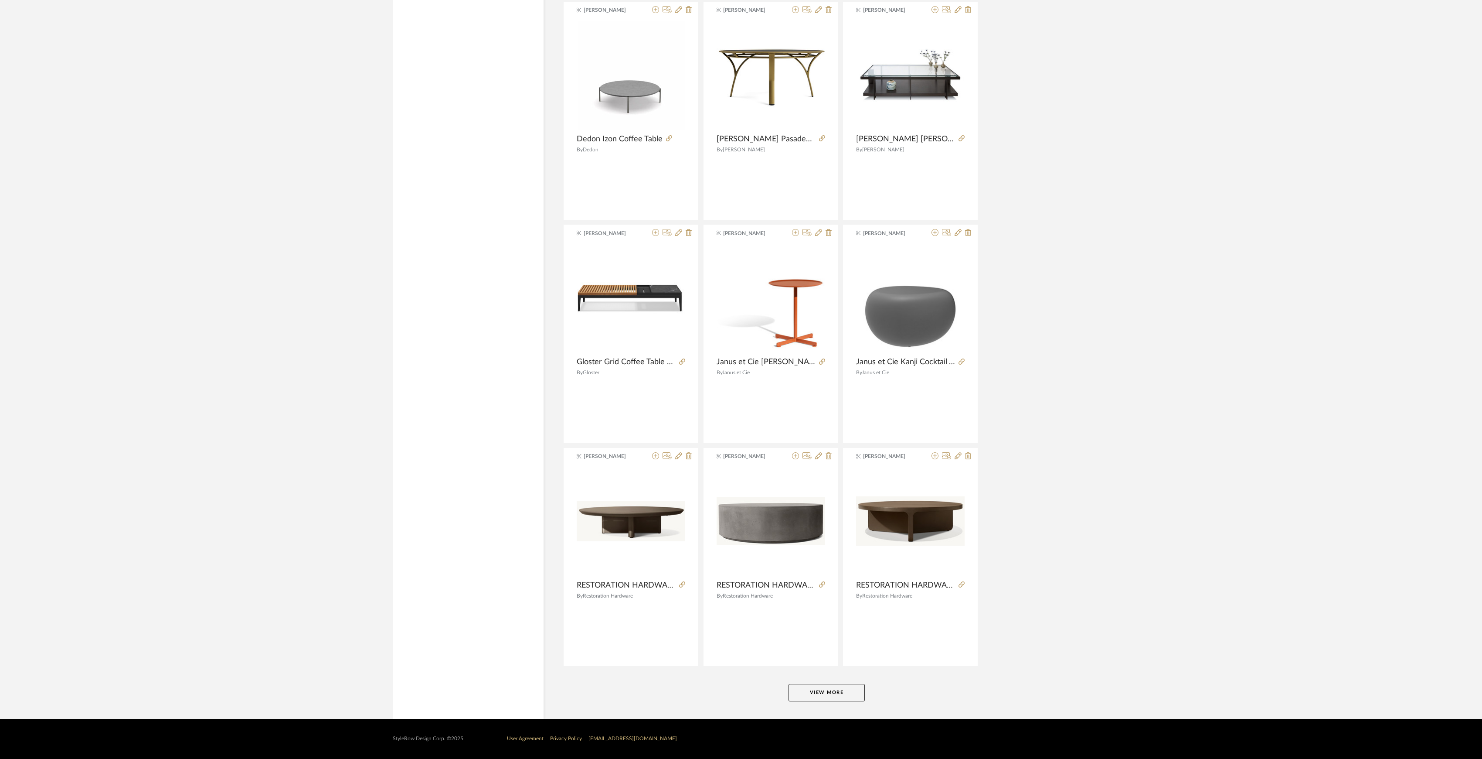
click at [827, 693] on button "View More" at bounding box center [827, 692] width 76 height 17
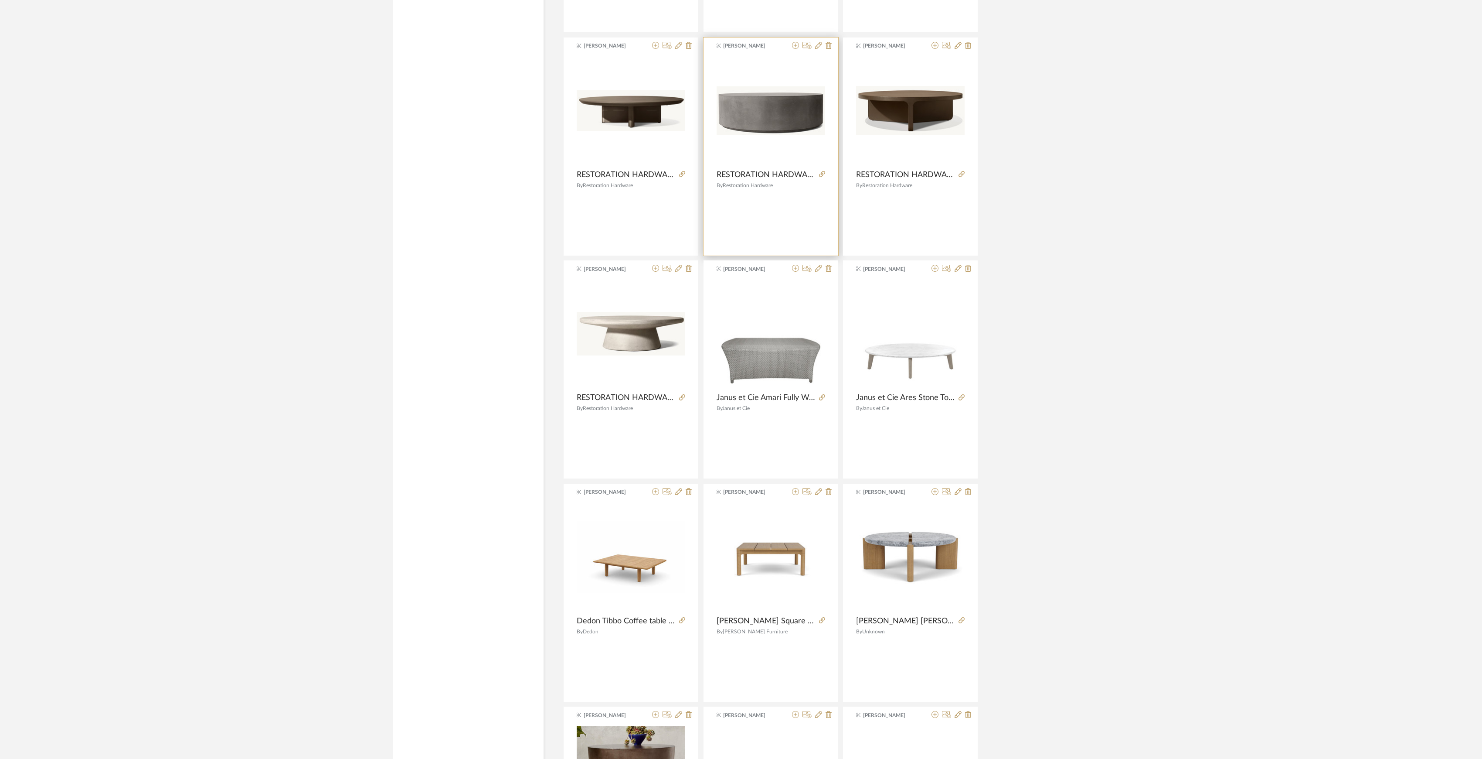
scroll to position [2679, 0]
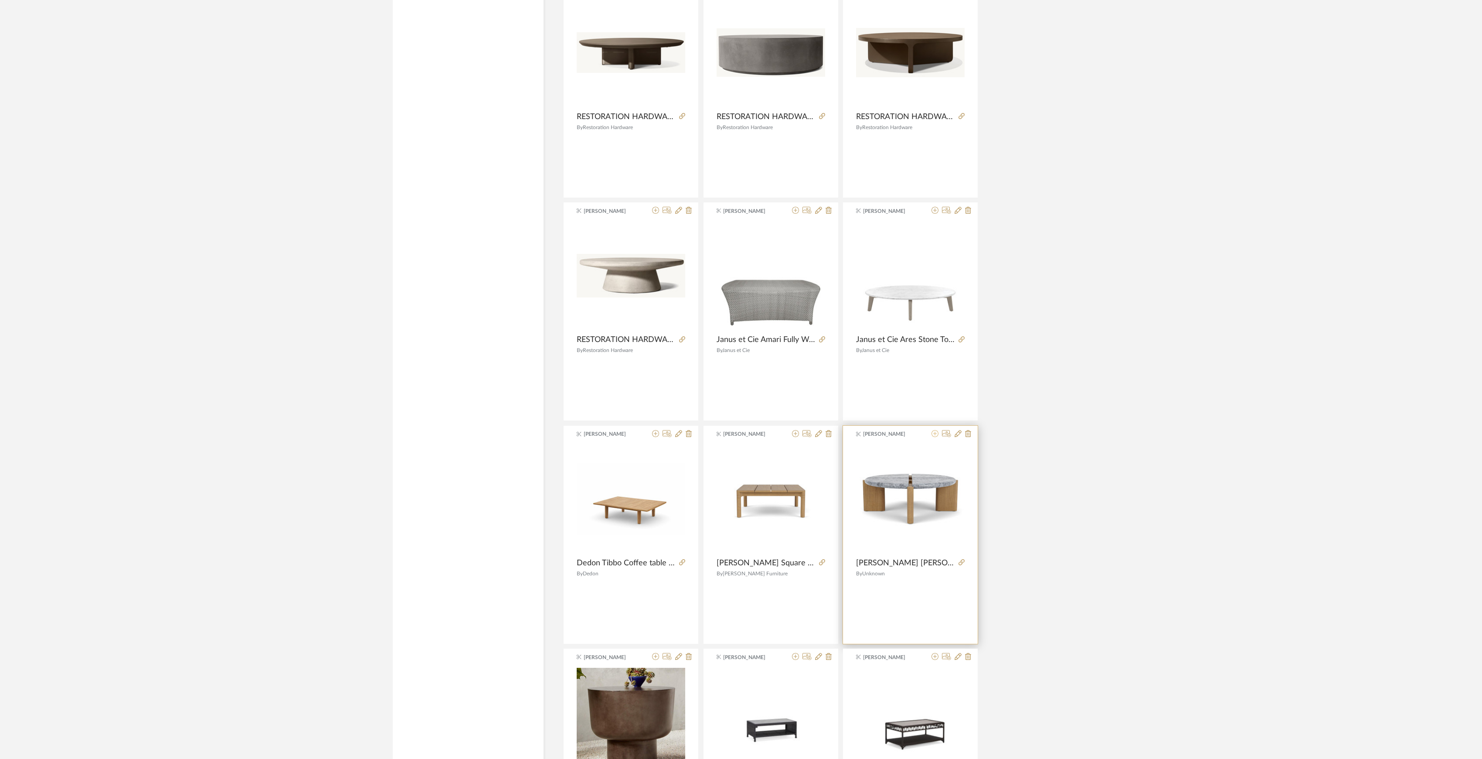
click at [935, 437] on icon at bounding box center [935, 433] width 7 height 7
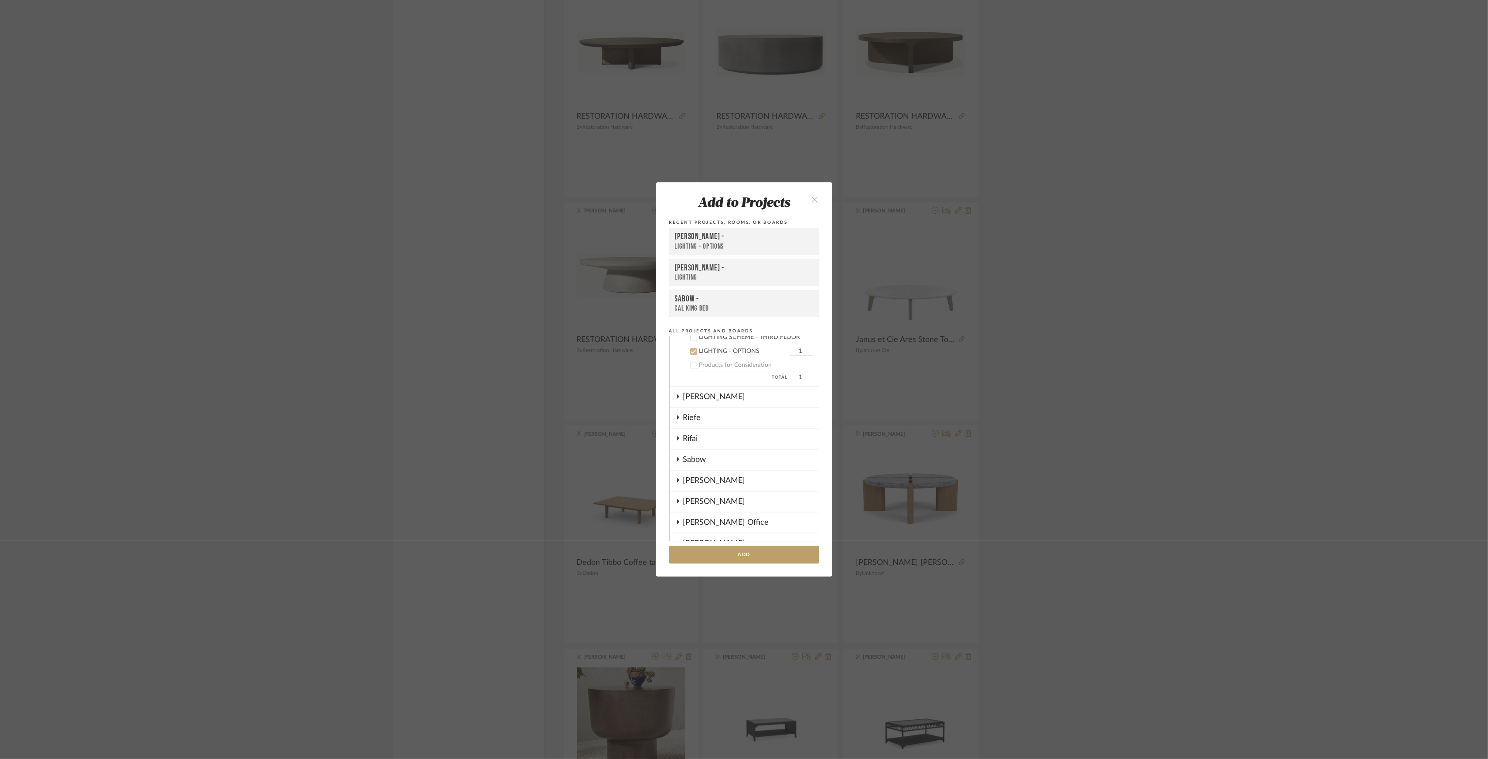
scroll to position [547, 0]
click at [721, 464] on div "LIGHTING - OPTIONS" at bounding box center [743, 467] width 88 height 7
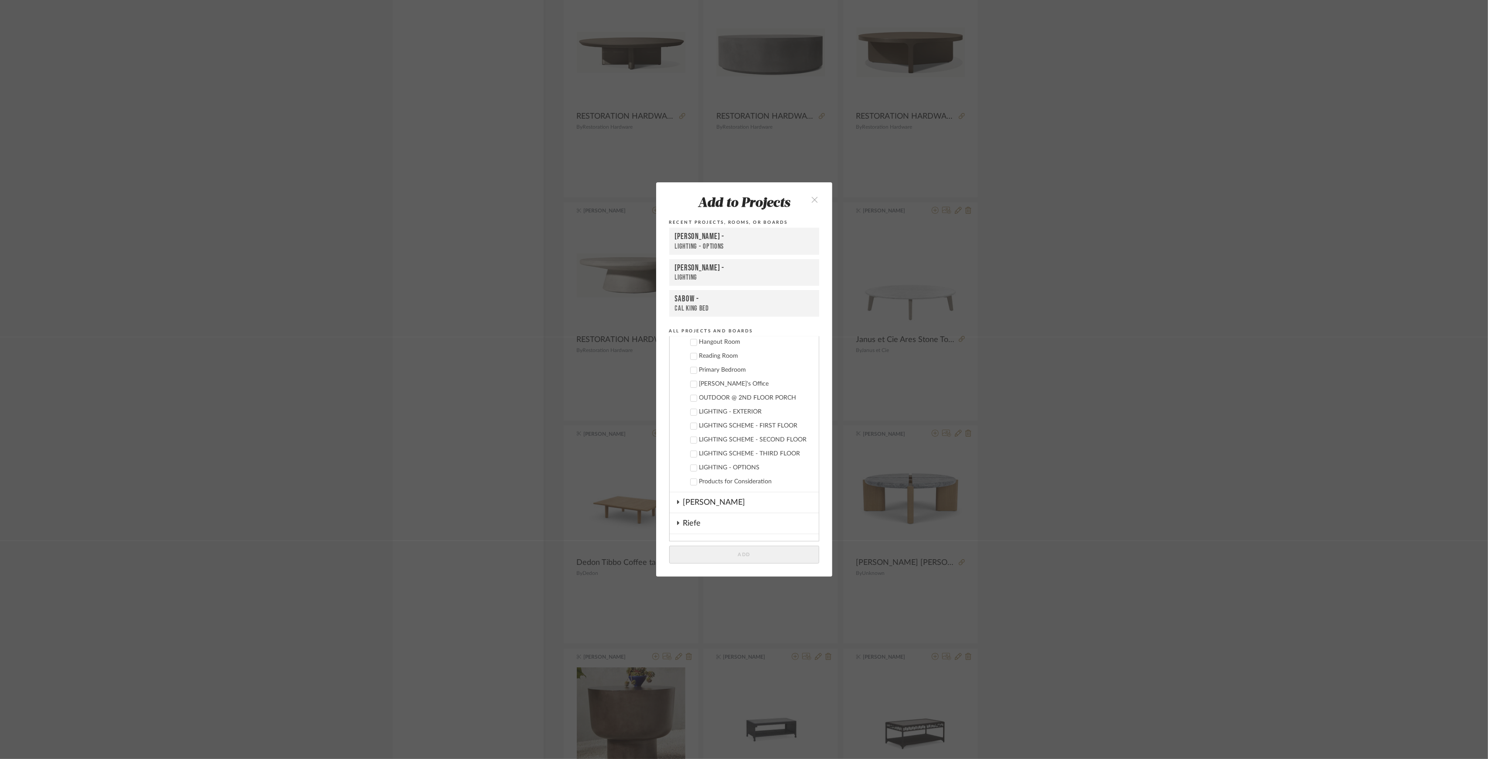
scroll to position [489, 0]
click at [720, 448] on cdk-nested-tree-node "OUTDOOR @ 2ND FLOOR PORCH" at bounding box center [741, 455] width 142 height 14
click at [721, 452] on div "OUTDOOR @ 2ND FLOOR PORCH" at bounding box center [755, 455] width 112 height 7
click at [776, 562] on button "Add" at bounding box center [744, 554] width 150 height 18
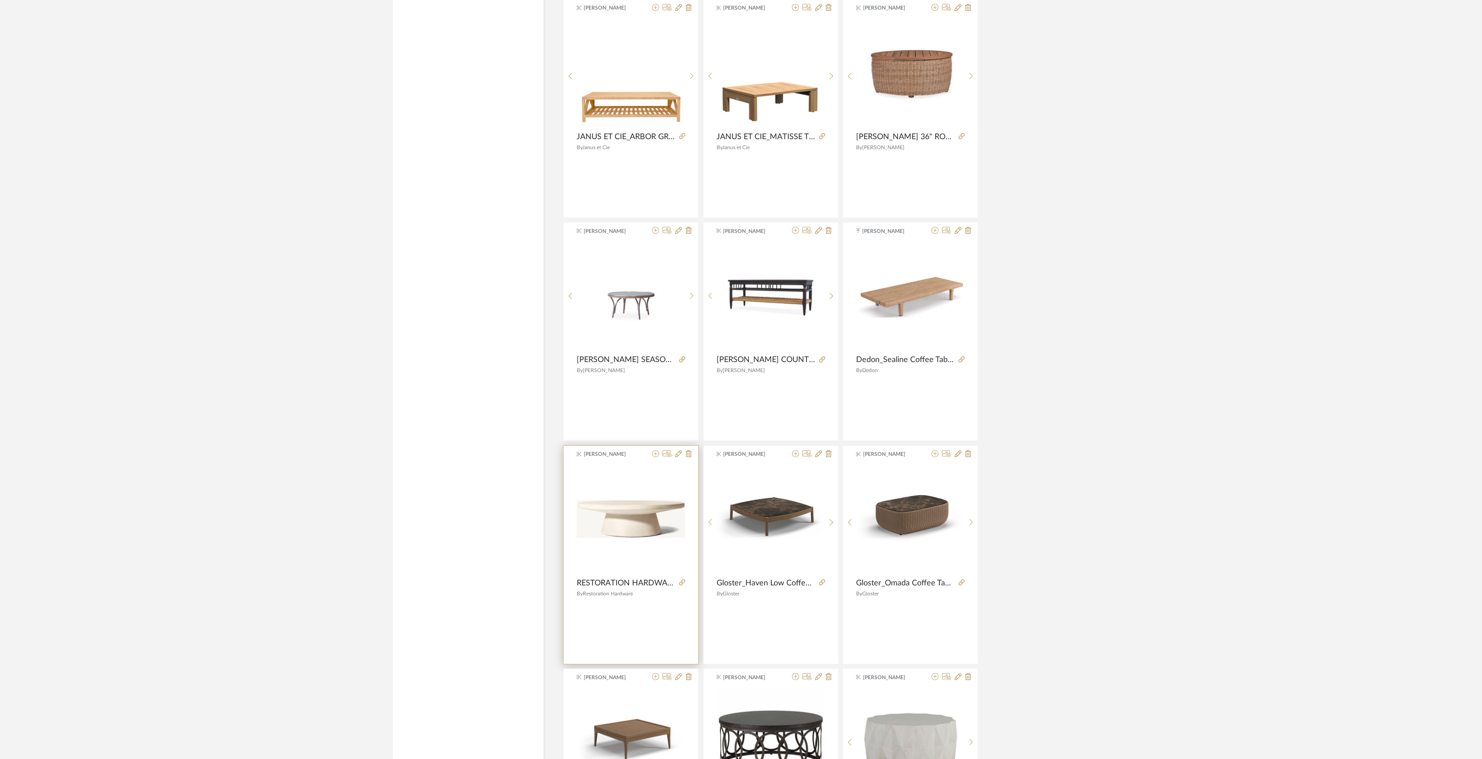
scroll to position [3609, 0]
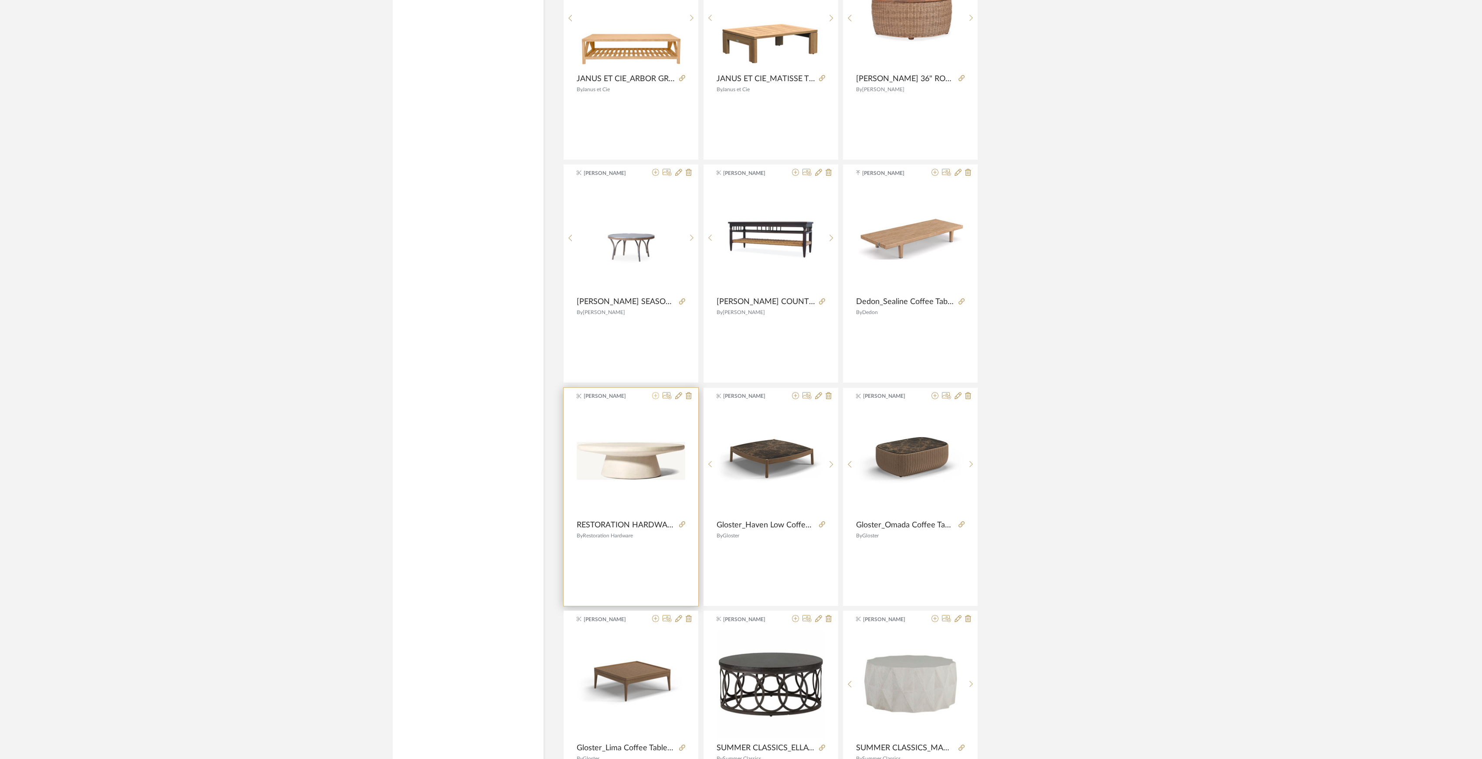
click at [654, 399] on icon at bounding box center [655, 395] width 7 height 7
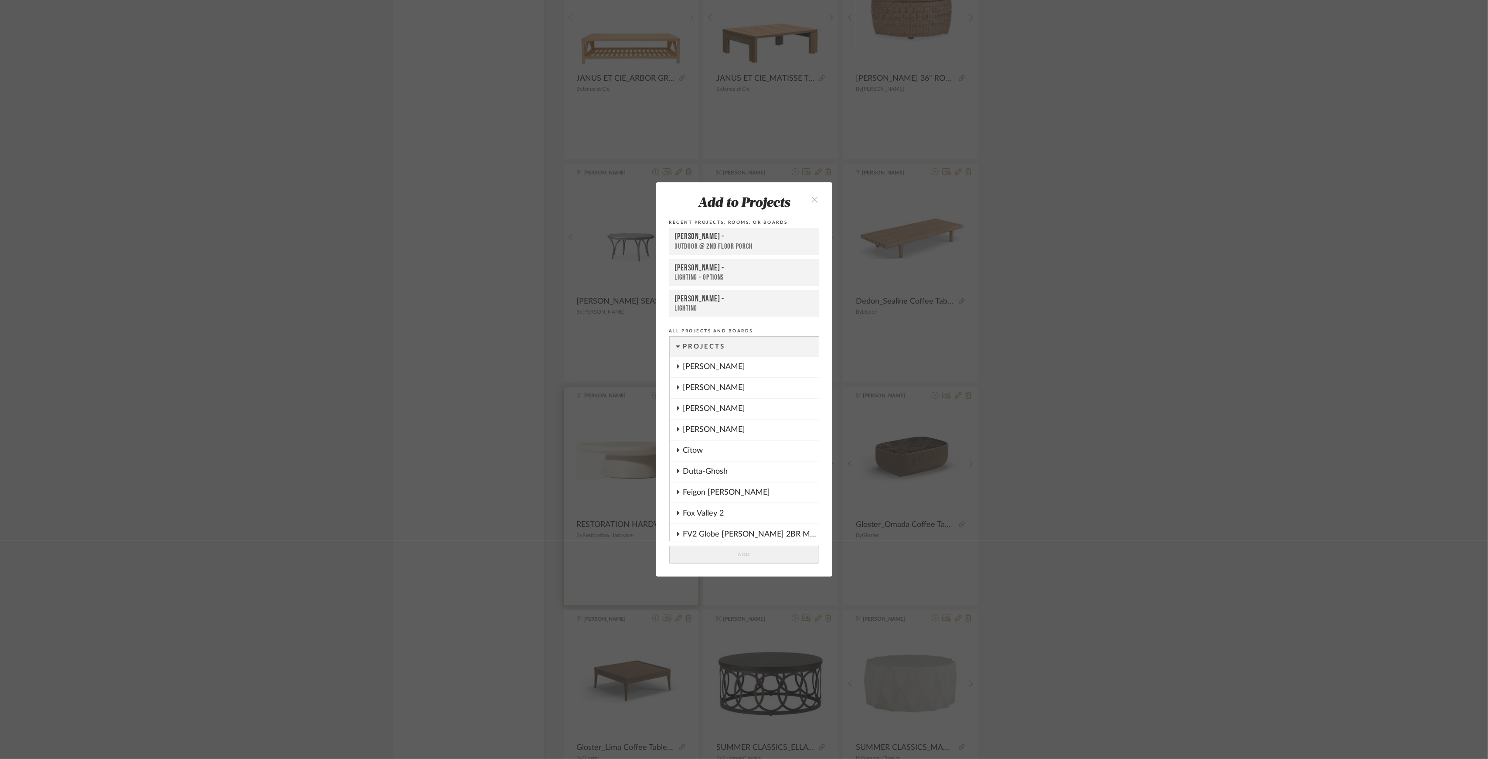
scroll to position [593, 0]
click at [750, 548] on button "Add" at bounding box center [744, 554] width 150 height 18
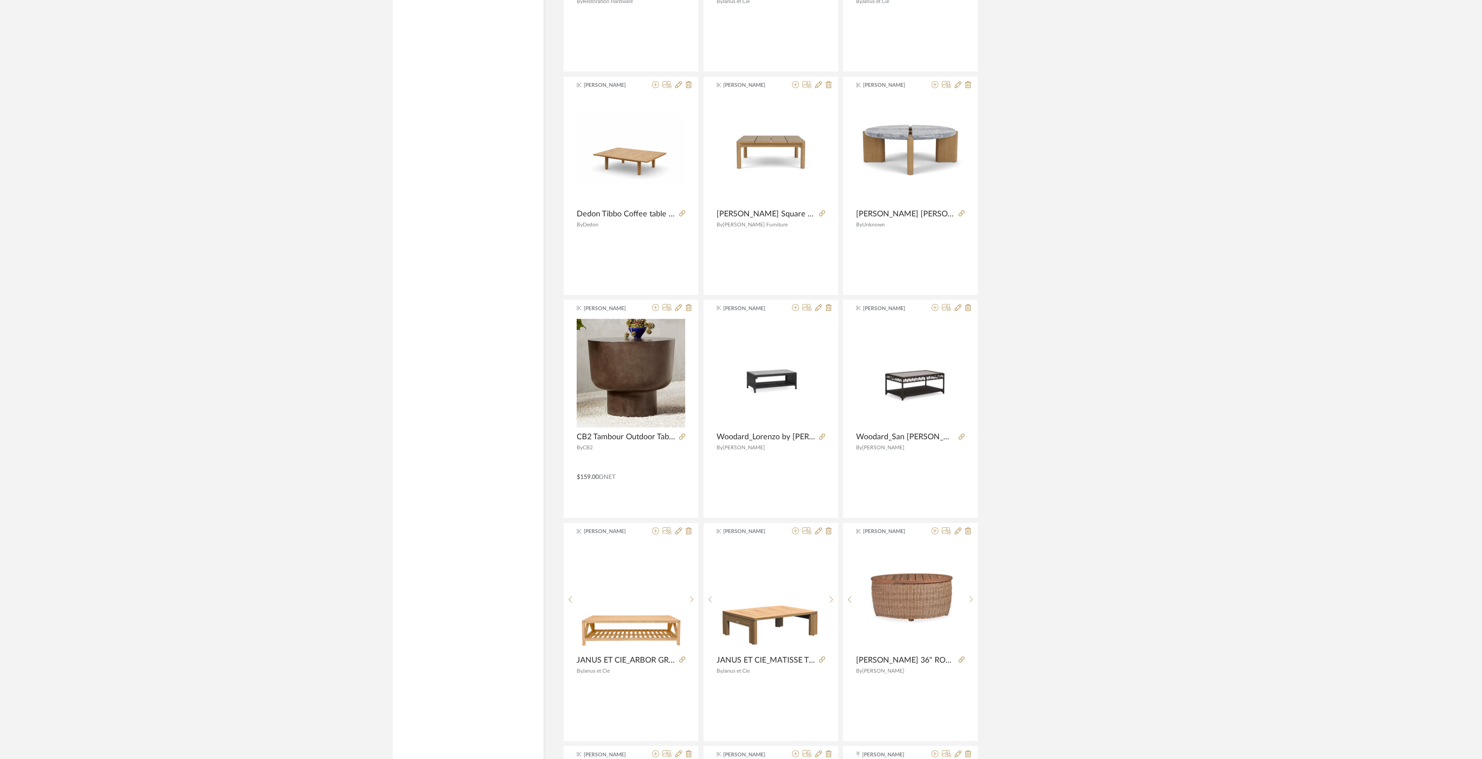
scroll to position [2562, 0]
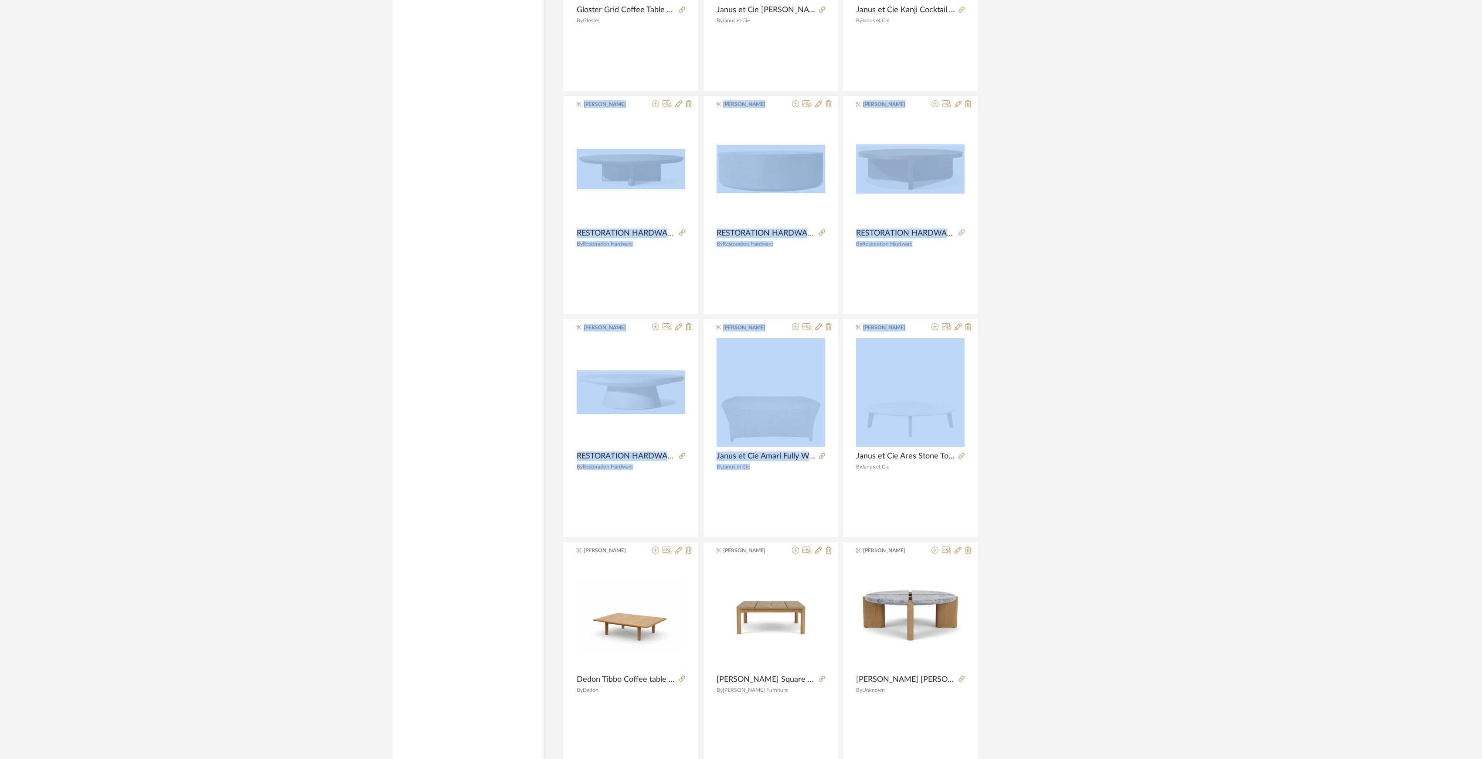
drag, startPoint x: 1481, startPoint y: 424, endPoint x: 1476, endPoint y: 28, distance: 395.9
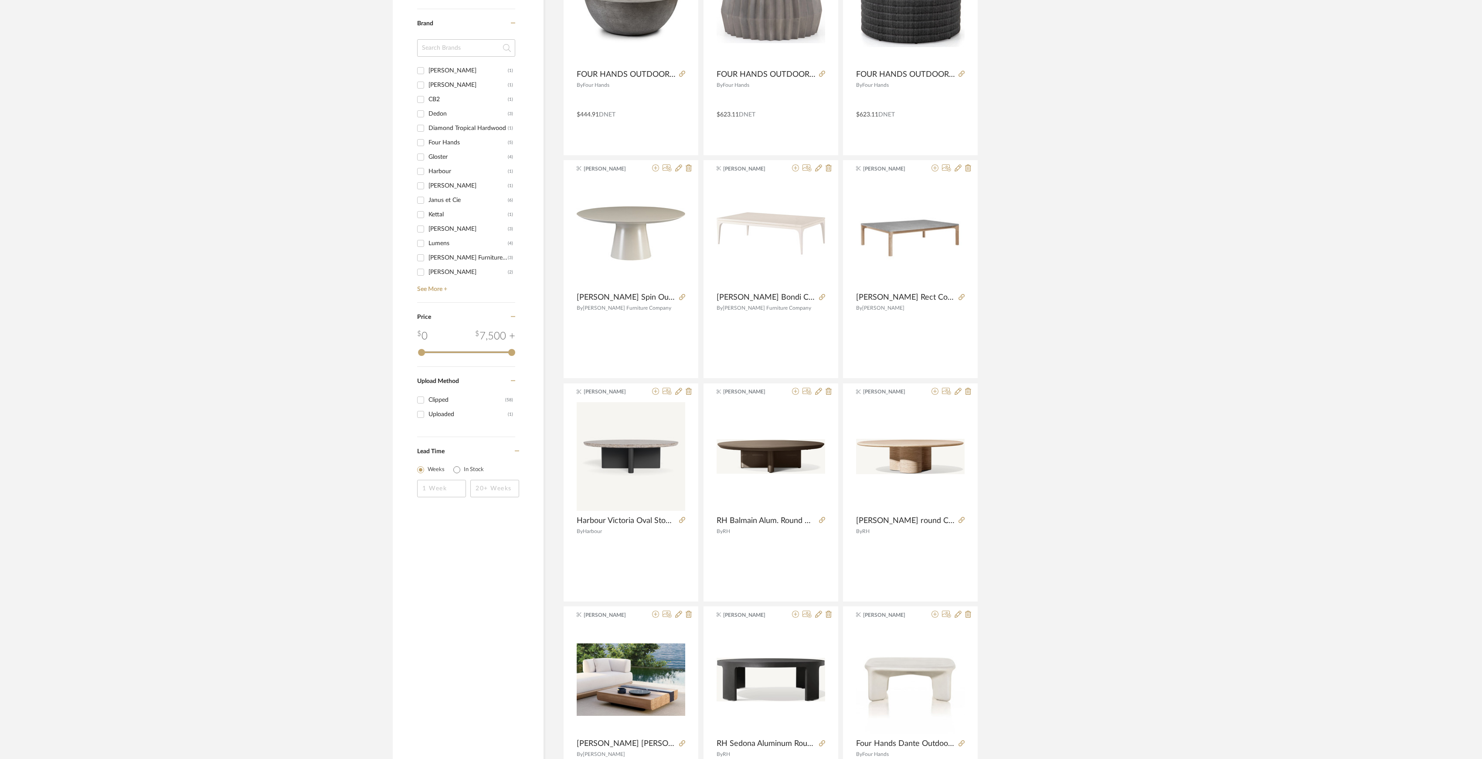
scroll to position [0, 0]
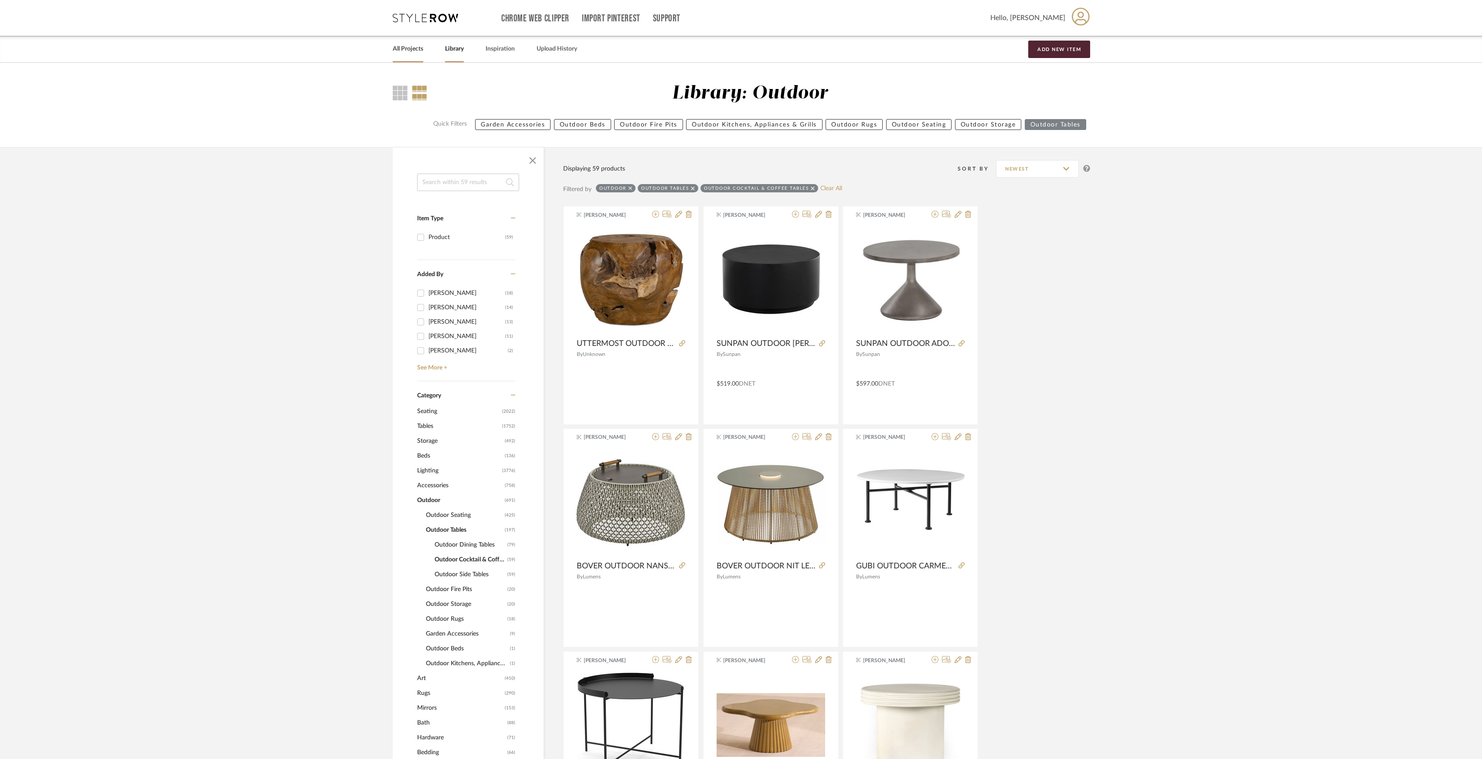
click at [416, 46] on link "All Projects" at bounding box center [408, 49] width 31 height 12
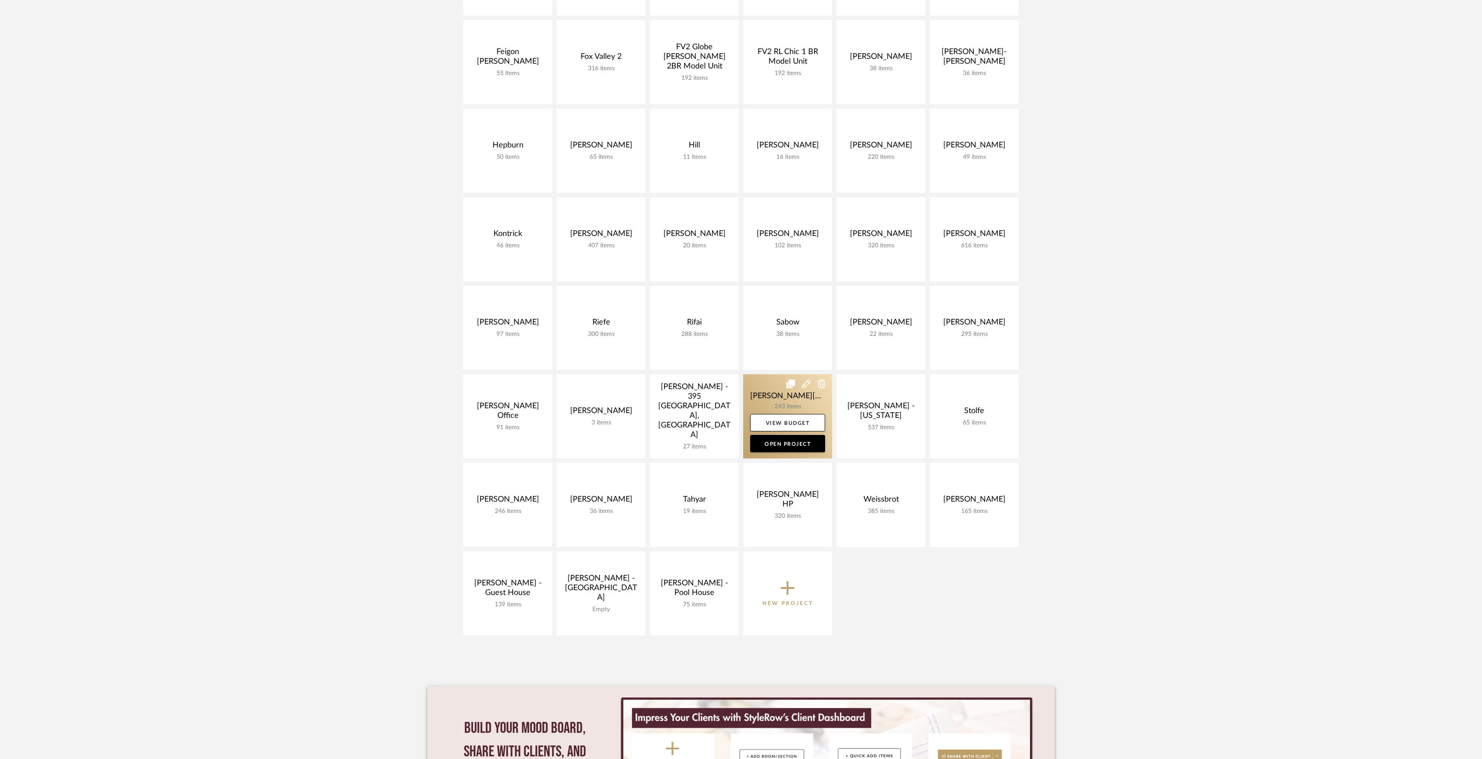
scroll to position [290, 0]
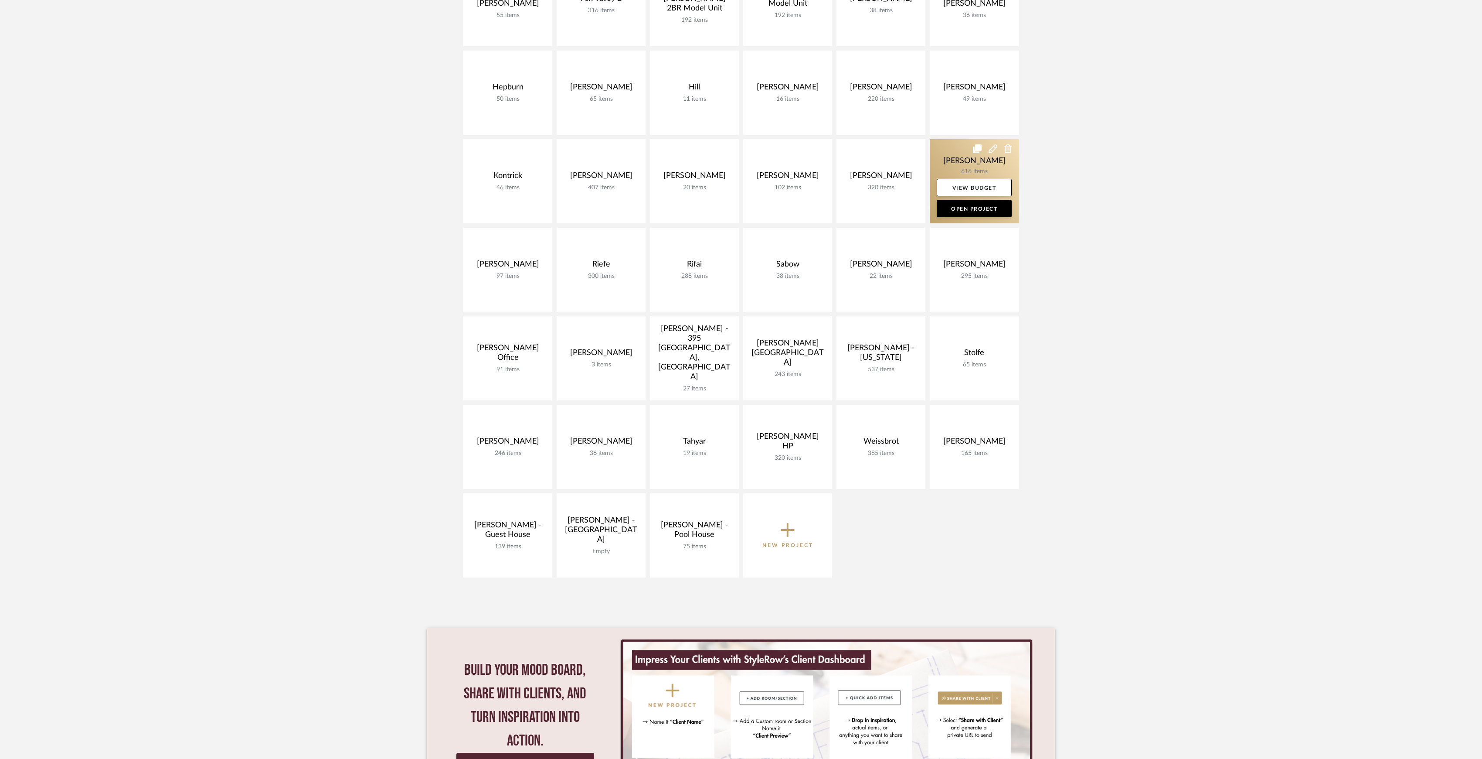
click at [969, 163] on link at bounding box center [974, 181] width 89 height 84
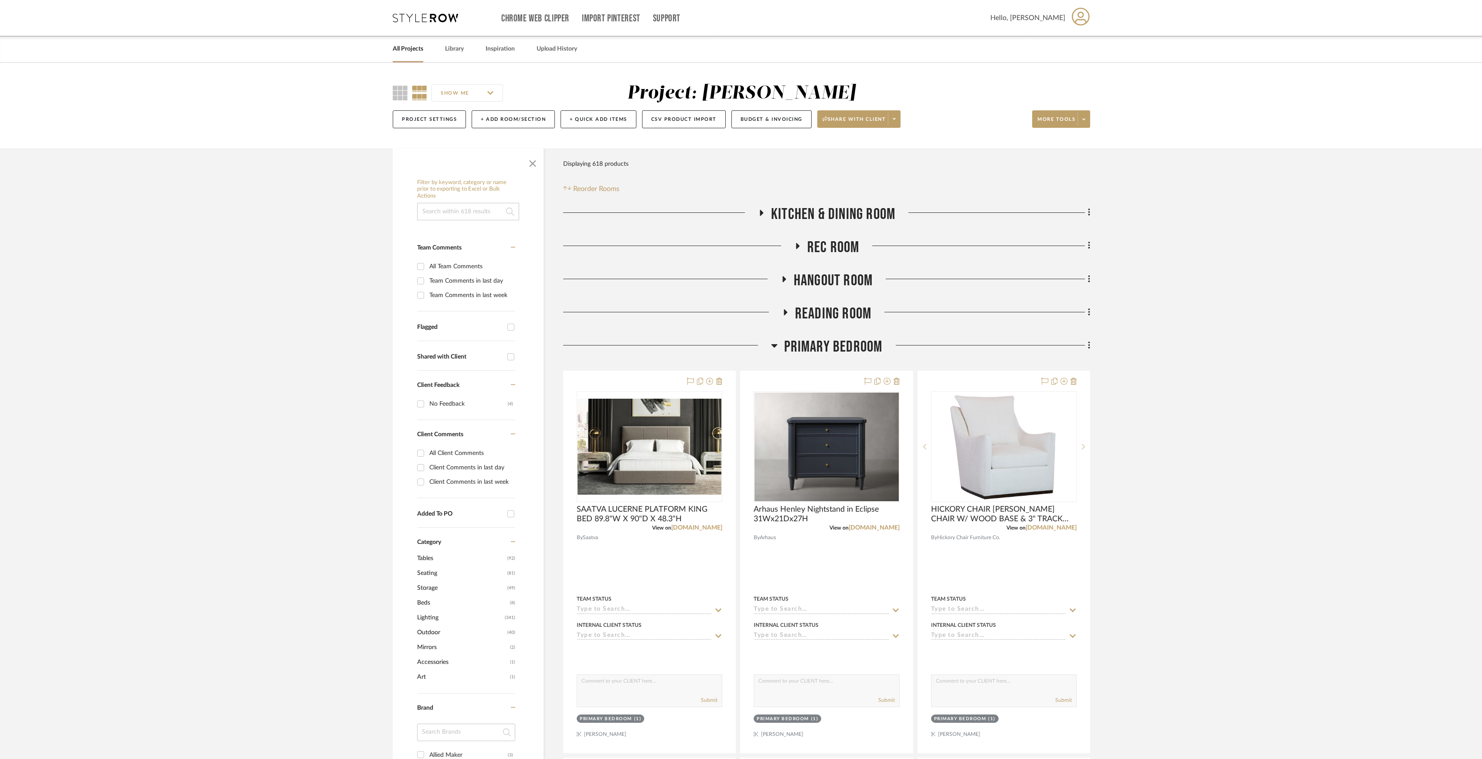
click at [807, 348] on span "Primary Bedroom" at bounding box center [833, 346] width 99 height 19
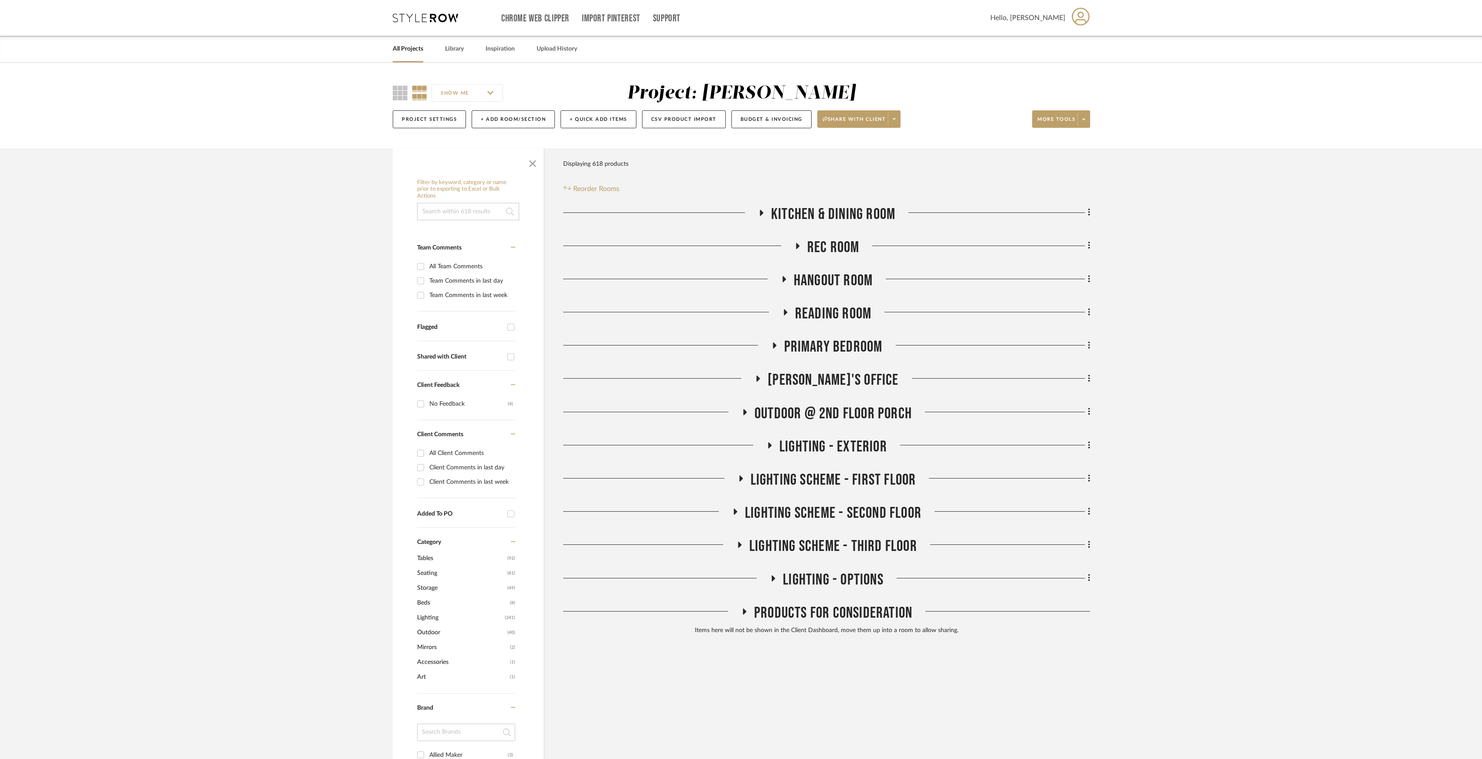
click at [818, 412] on span "OUTDOOR @ 2ND FLOOR PORCH" at bounding box center [833, 413] width 157 height 19
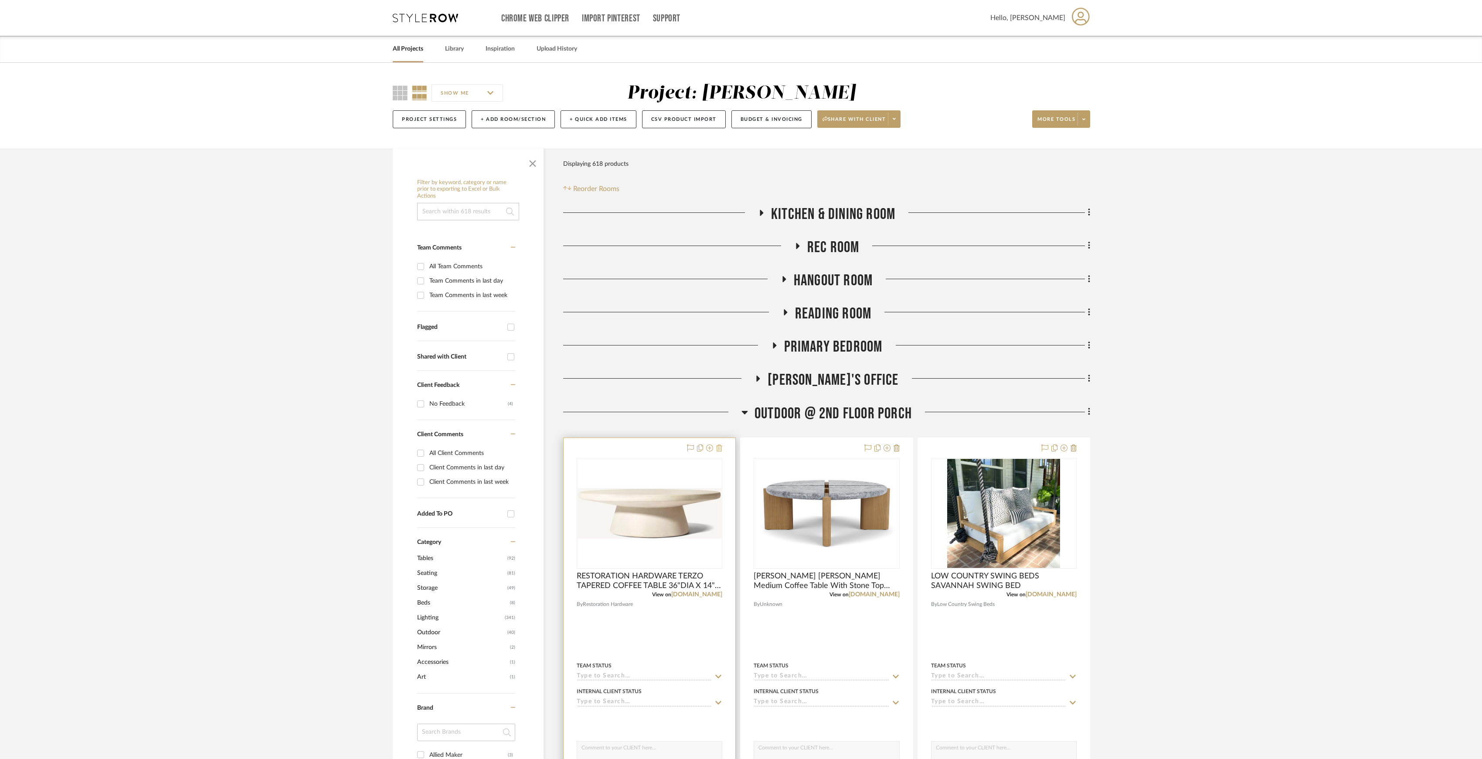
click at [717, 449] on icon at bounding box center [719, 447] width 6 height 7
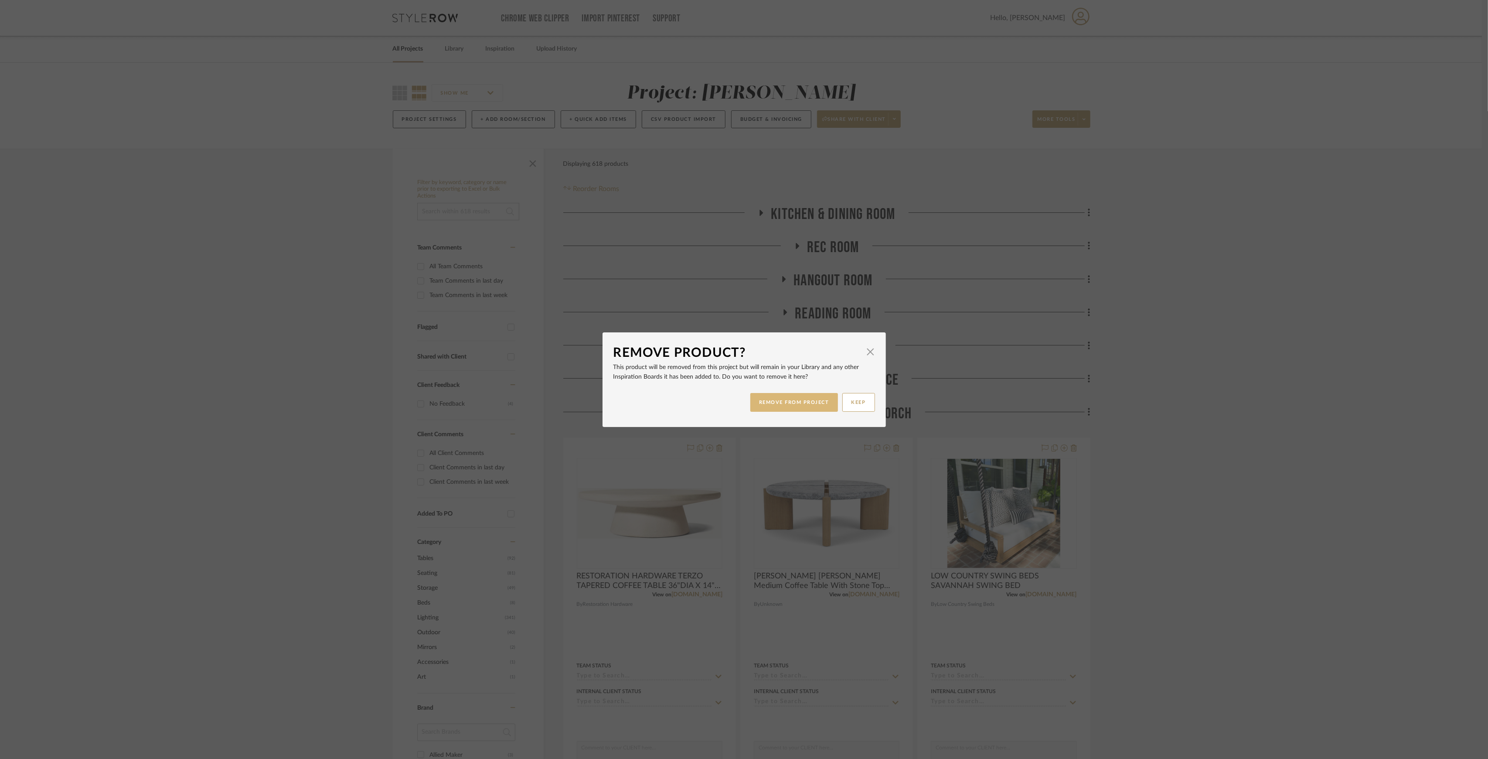
click at [793, 403] on button "REMOVE FROM PROJECT" at bounding box center [794, 402] width 88 height 19
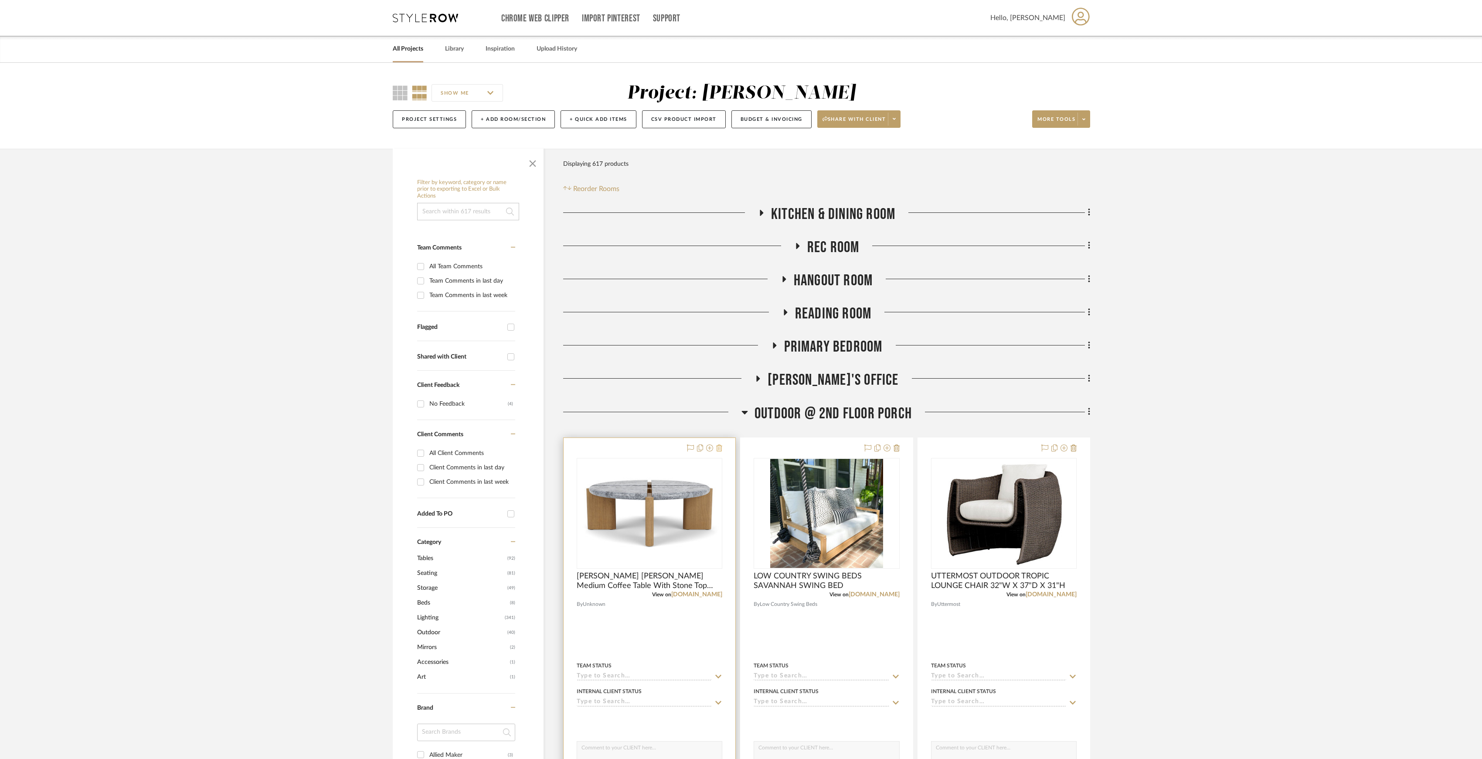
click at [720, 450] on icon at bounding box center [719, 447] width 6 height 7
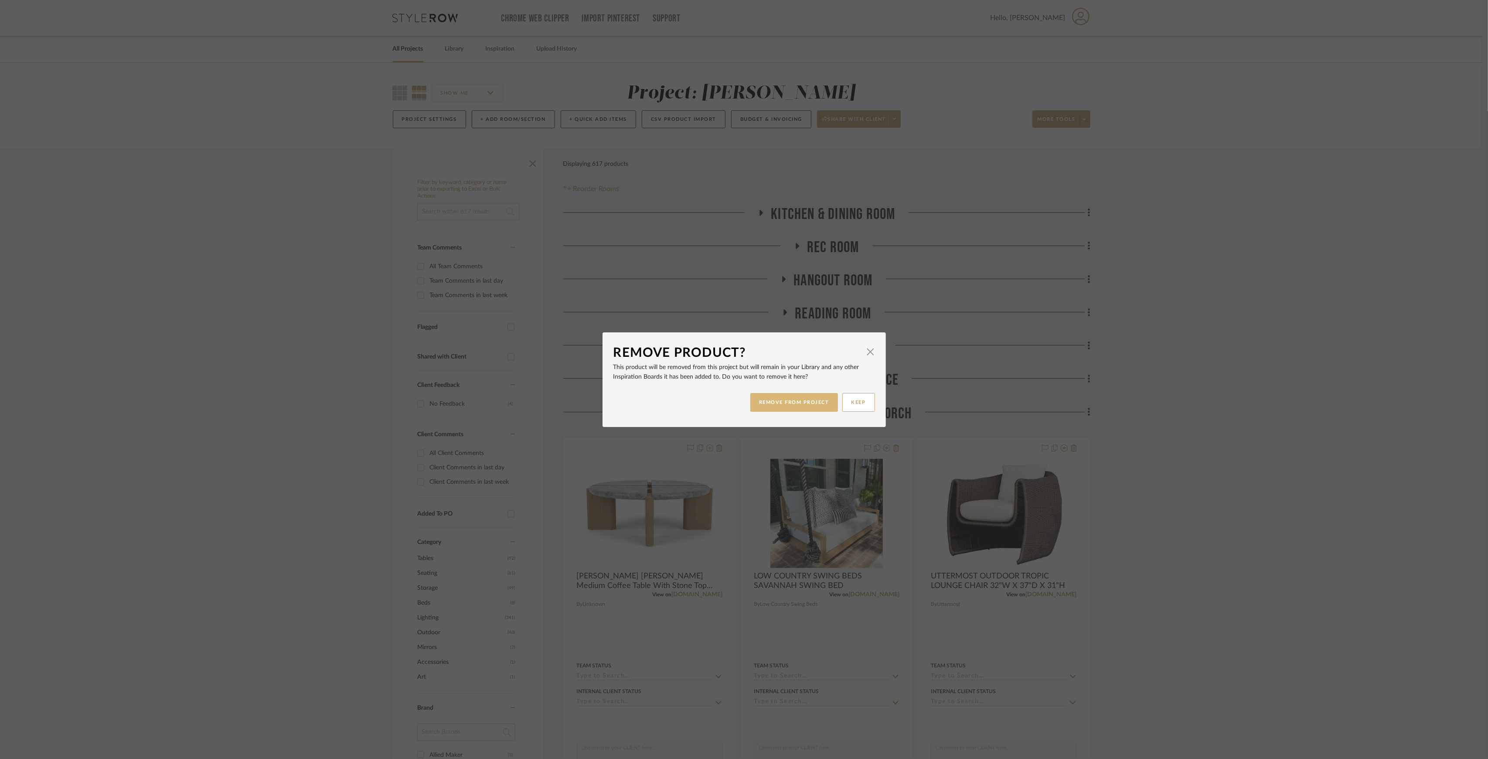
click at [780, 401] on button "REMOVE FROM PROJECT" at bounding box center [794, 402] width 88 height 19
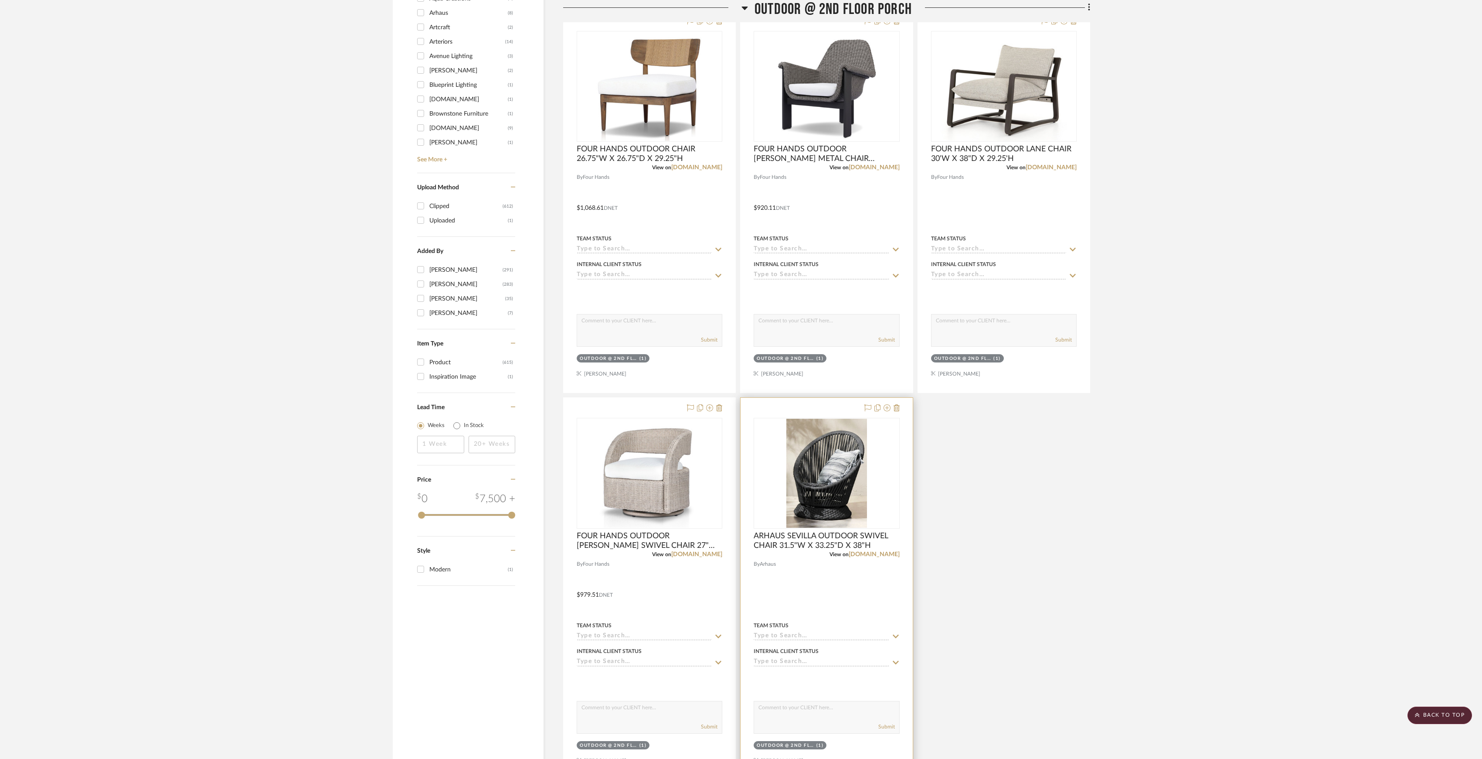
scroll to position [1153, 0]
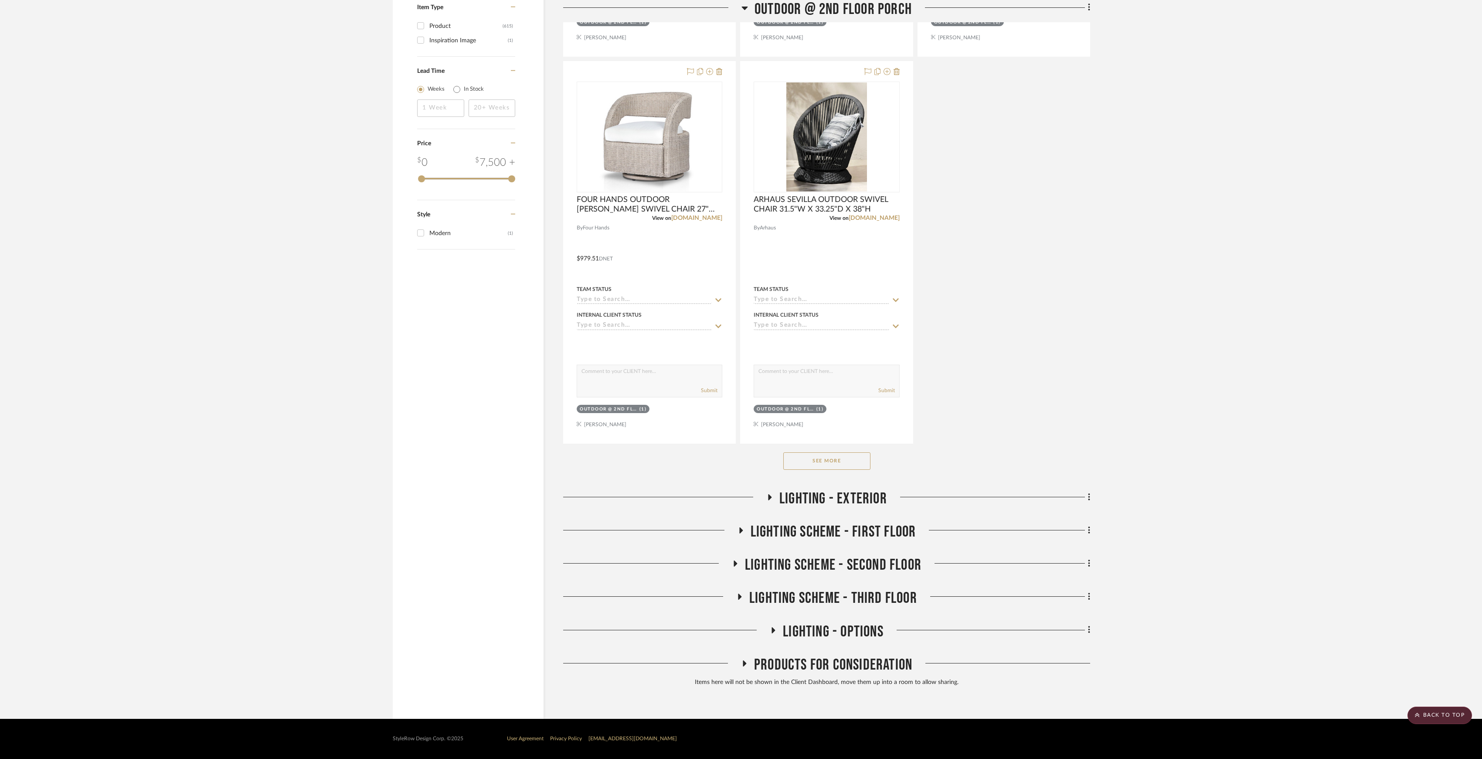
click at [839, 452] on button "See More" at bounding box center [826, 460] width 87 height 17
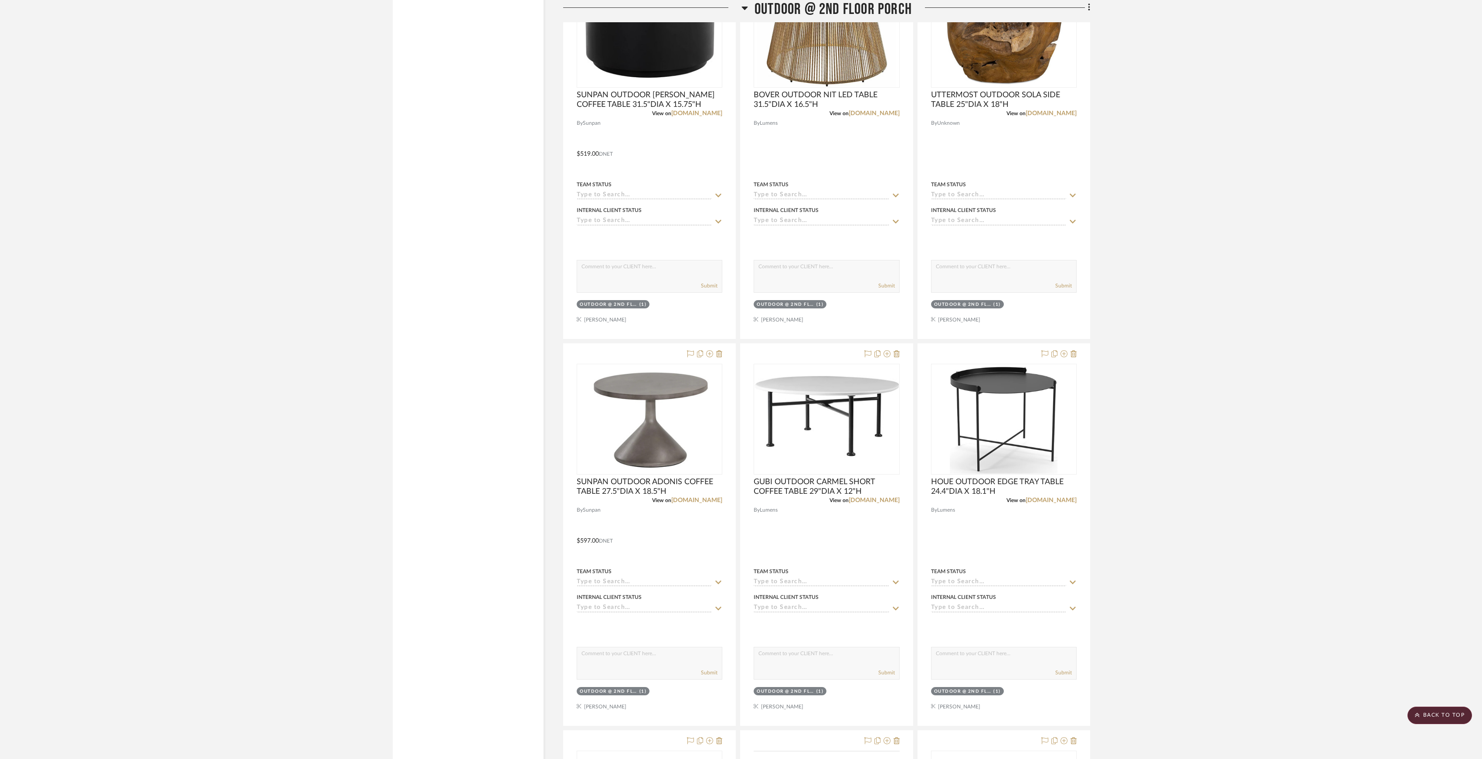
scroll to position [3536, 0]
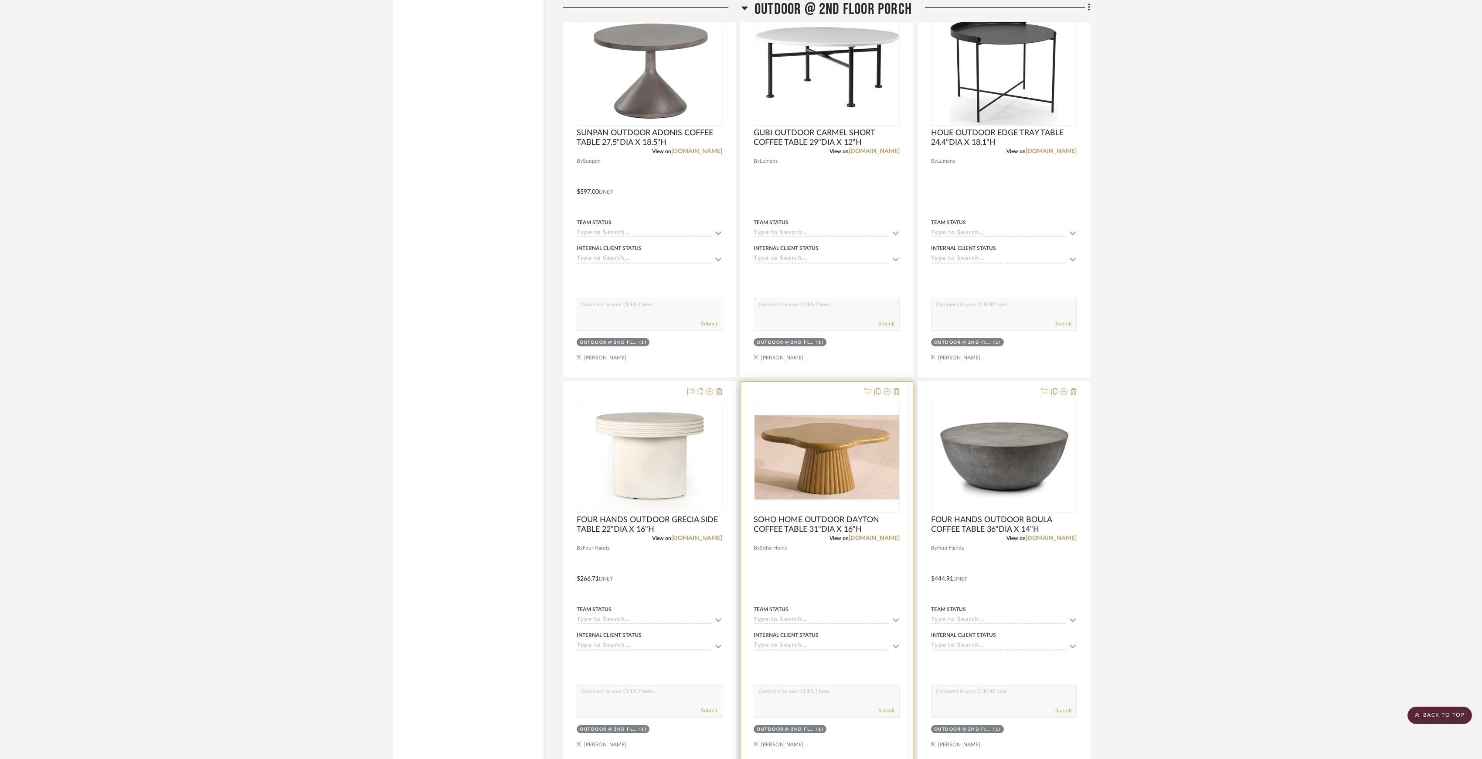
click at [843, 414] on div "0" at bounding box center [826, 457] width 145 height 110
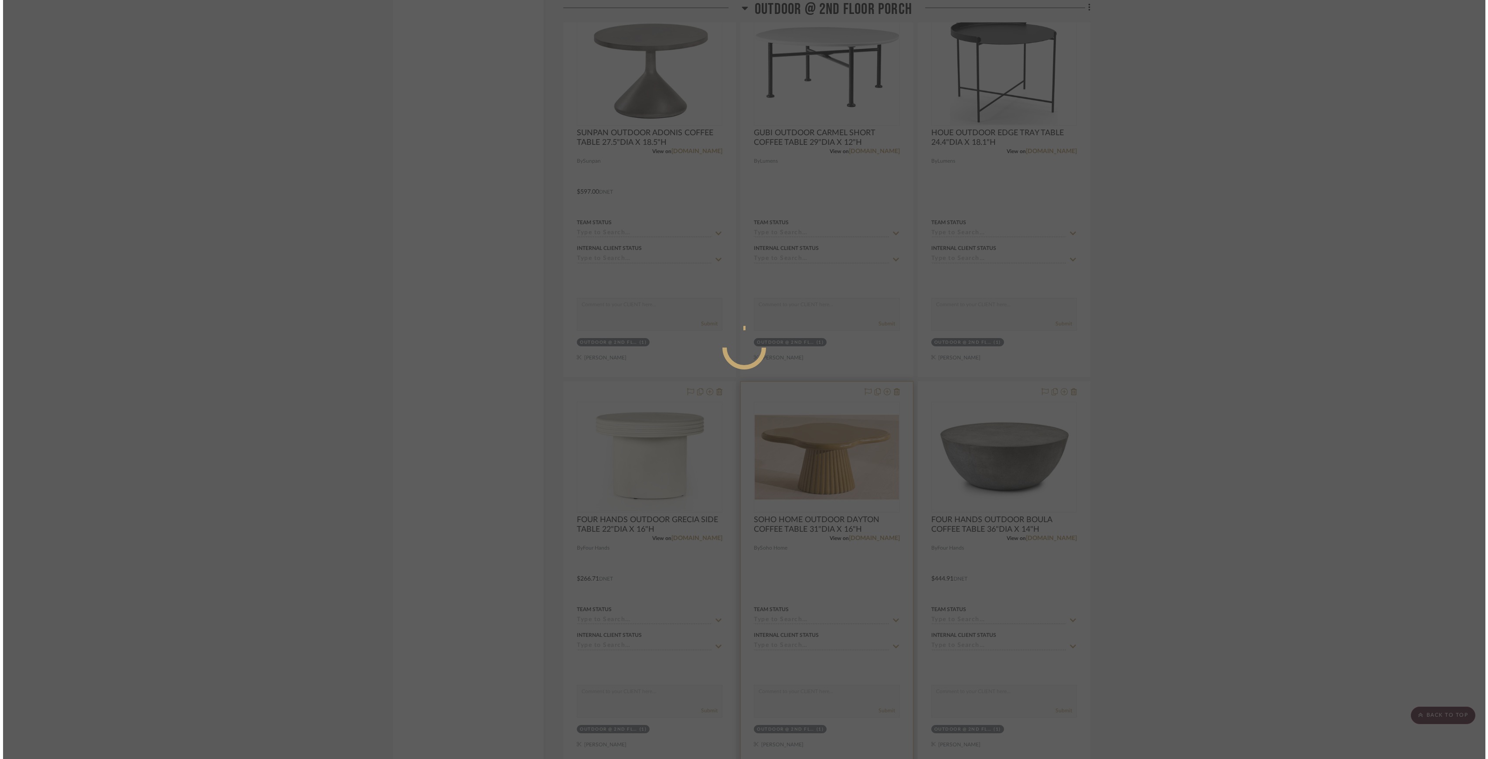
scroll to position [0, 0]
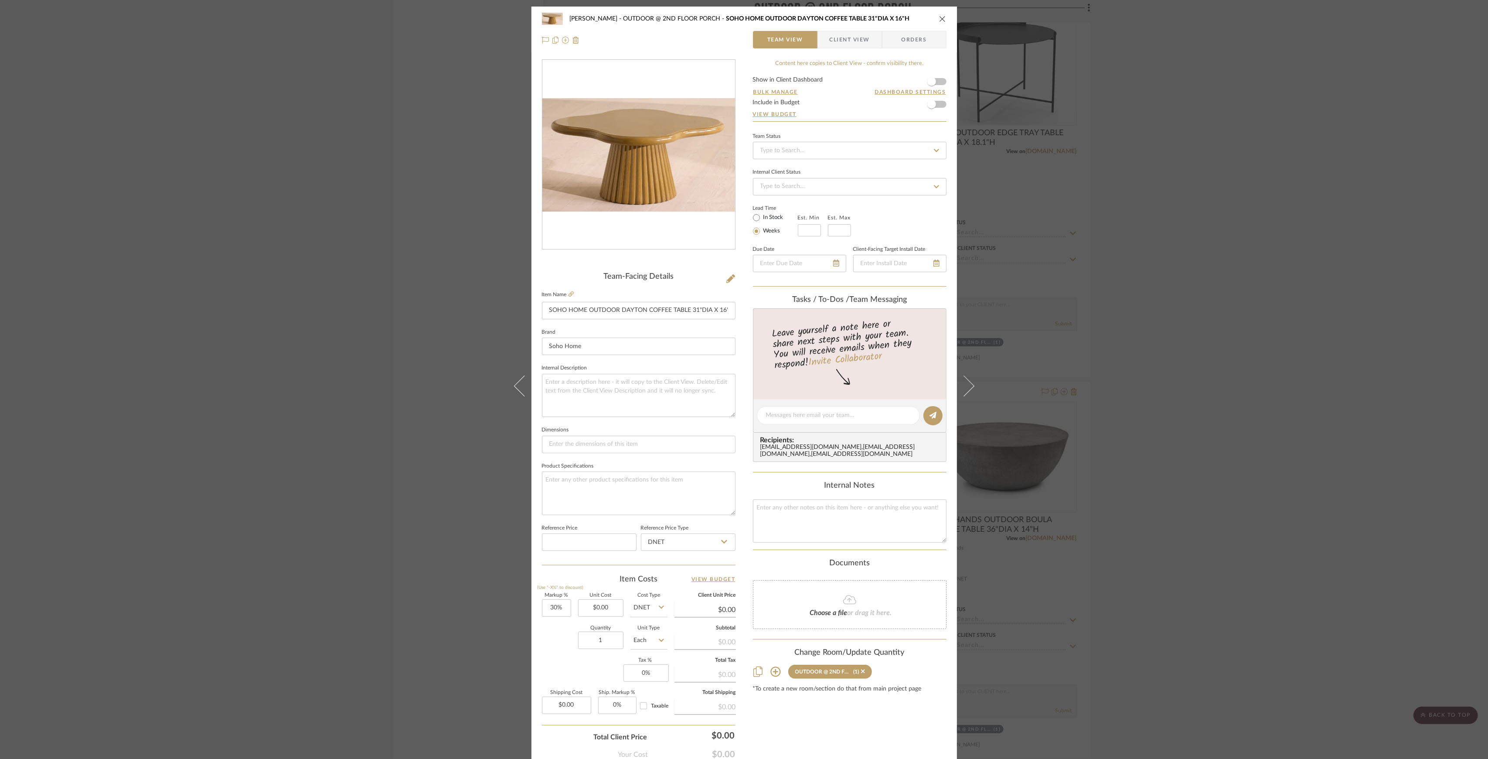
click at [374, 252] on div "[PERSON_NAME] OUTDOOR @ 2ND FLOOR PORCH SOHO HOME OUTDOOR DAYTON COFFEE TABLE 3…" at bounding box center [744, 379] width 1488 height 759
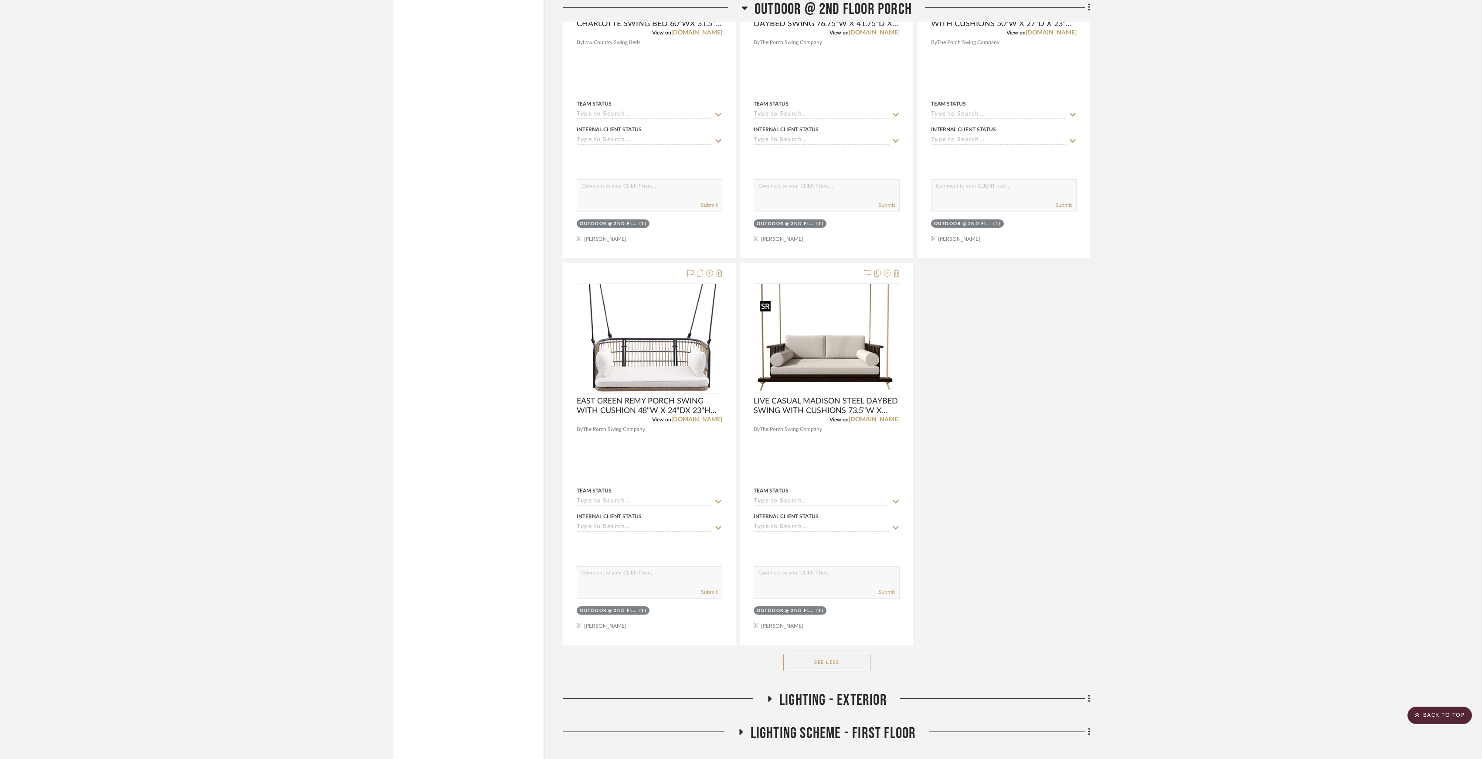
scroll to position [4466, 0]
